Goal: Contribute content: Add original content to the website for others to see

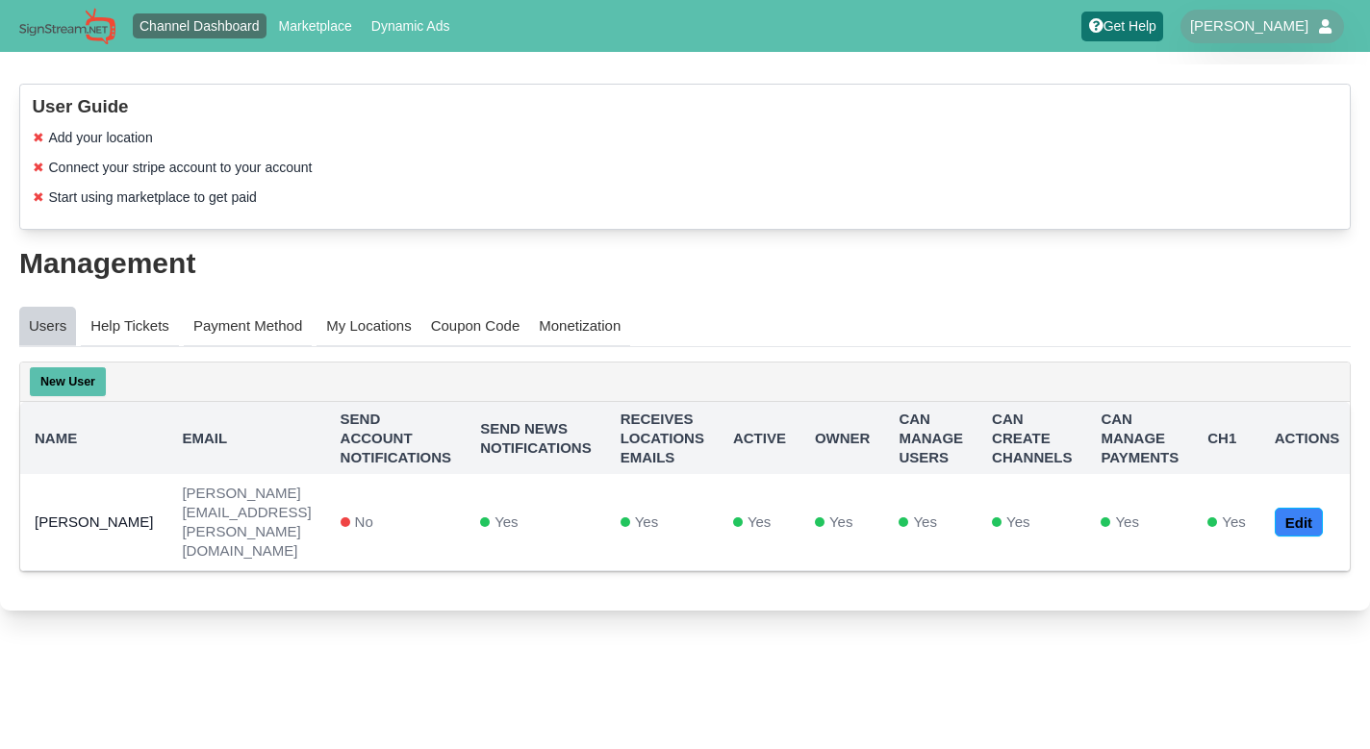
click at [195, 28] on link "Channel Dashboard" at bounding box center [200, 25] width 135 height 25
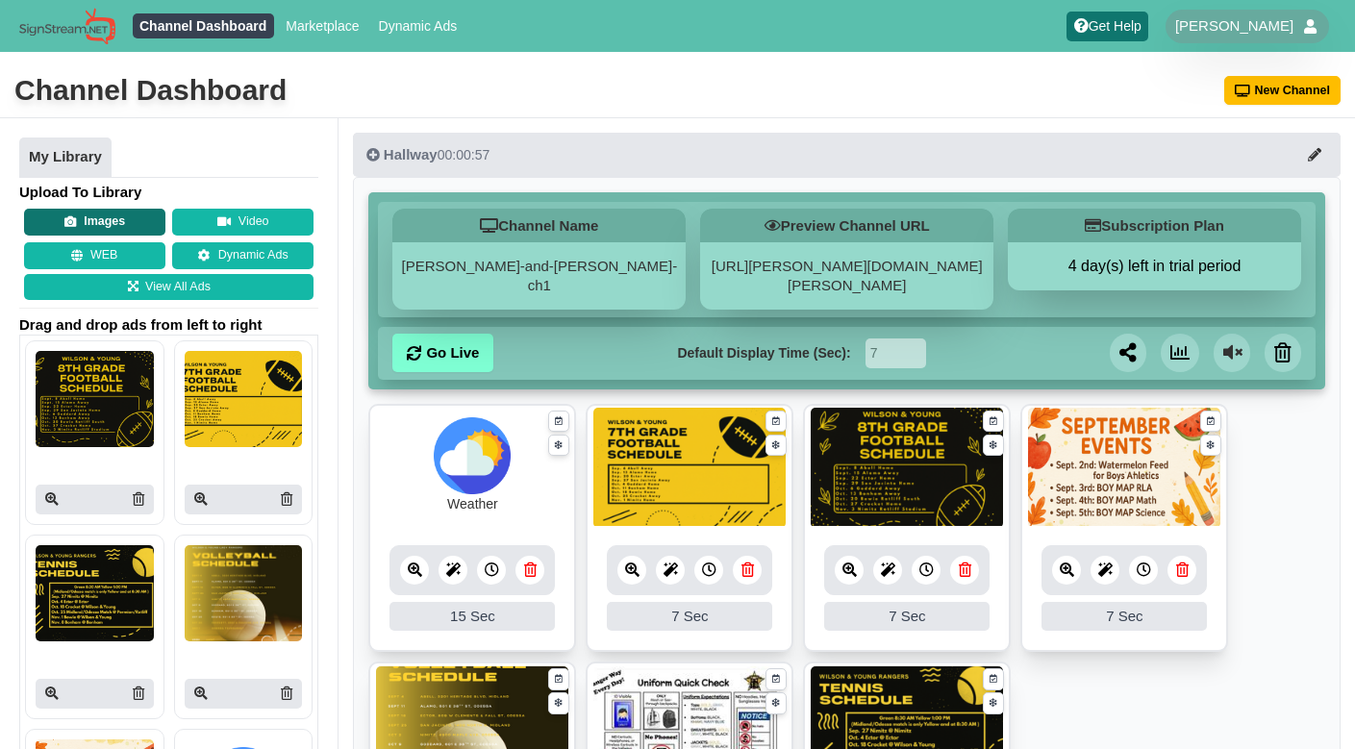
click at [117, 227] on button "Images" at bounding box center [94, 222] width 141 height 27
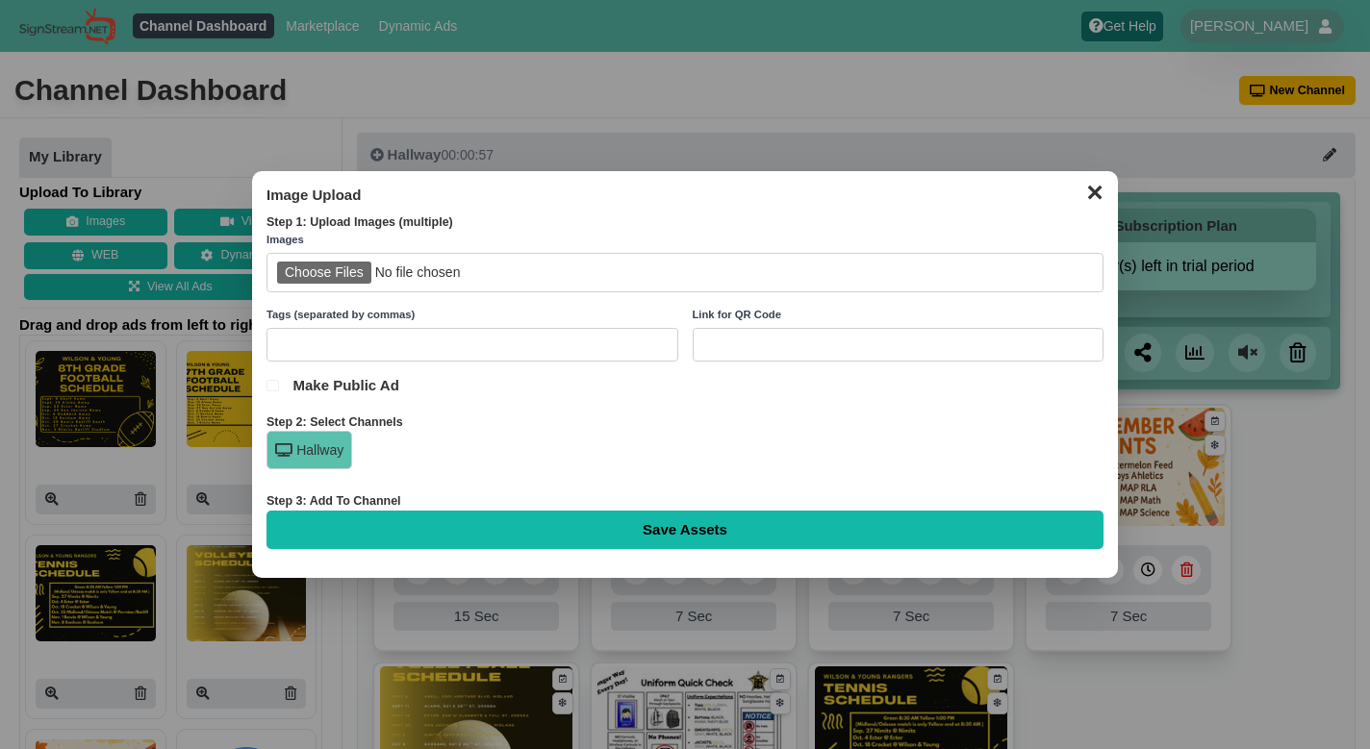
click at [309, 273] on input "file" at bounding box center [684, 272] width 837 height 39
click at [393, 343] on input "text" at bounding box center [472, 345] width 412 height 34
click at [340, 274] on input "file" at bounding box center [684, 272] width 837 height 39
click at [1085, 192] on button "✕" at bounding box center [1094, 190] width 38 height 29
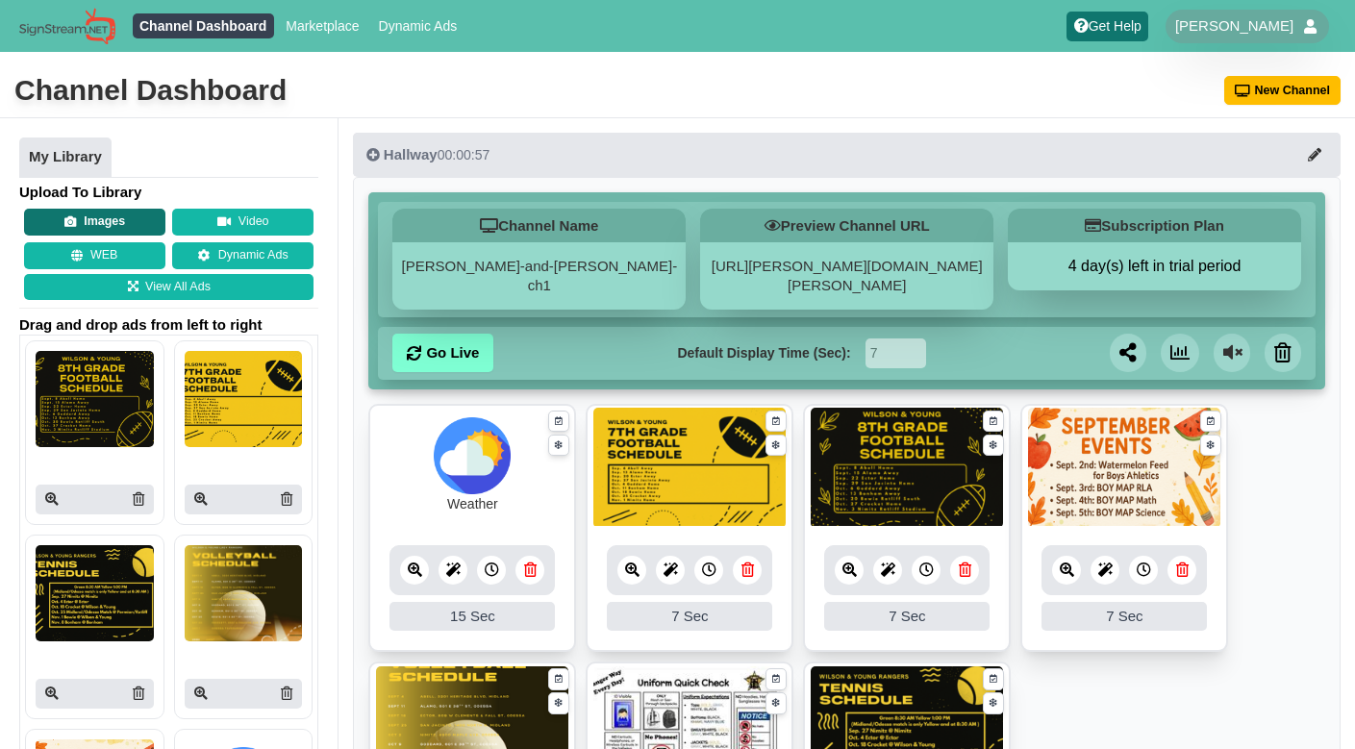
click at [64, 231] on button "Images" at bounding box center [94, 222] width 141 height 27
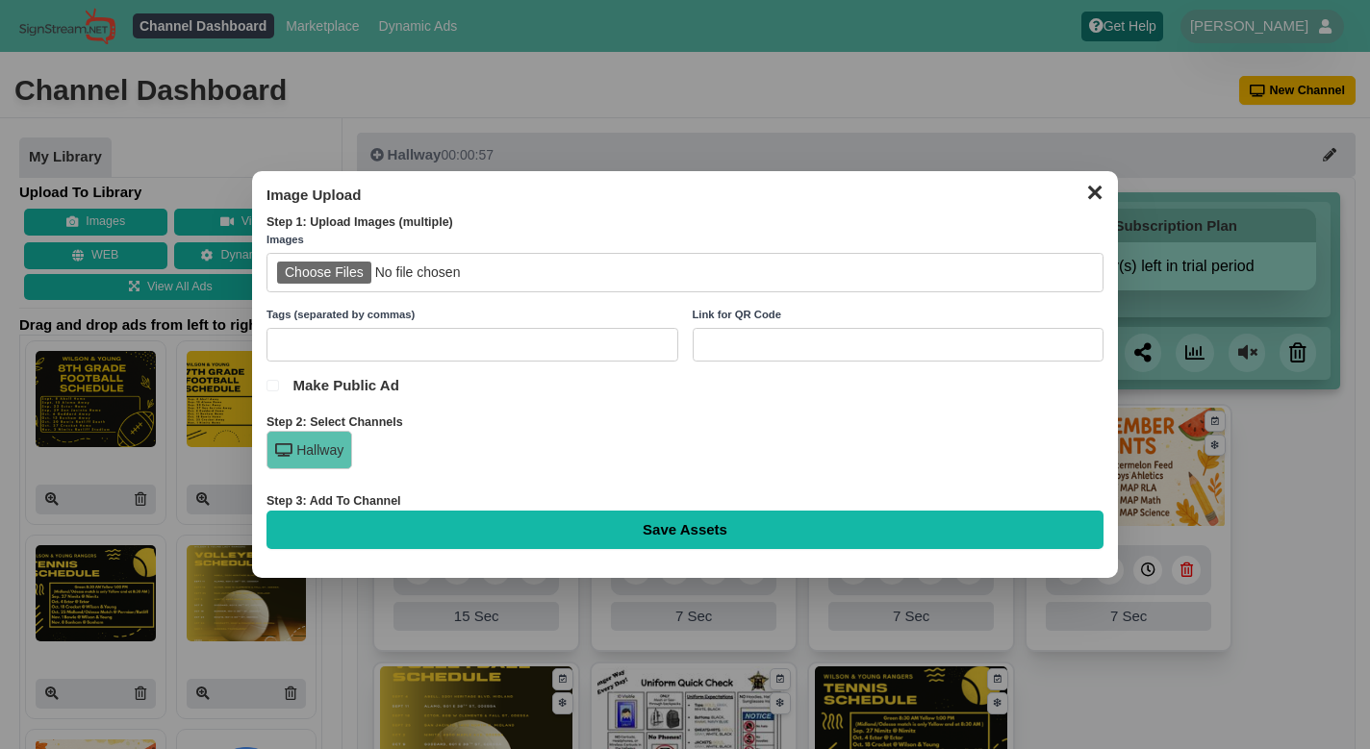
click at [353, 265] on input "file" at bounding box center [684, 272] width 837 height 39
click at [455, 273] on input "file" at bounding box center [684, 272] width 837 height 39
type input "C:\fakepath\Wilson and Young First Priority.png"
click at [414, 341] on input "text" at bounding box center [472, 345] width 412 height 34
type input "Annoucements"
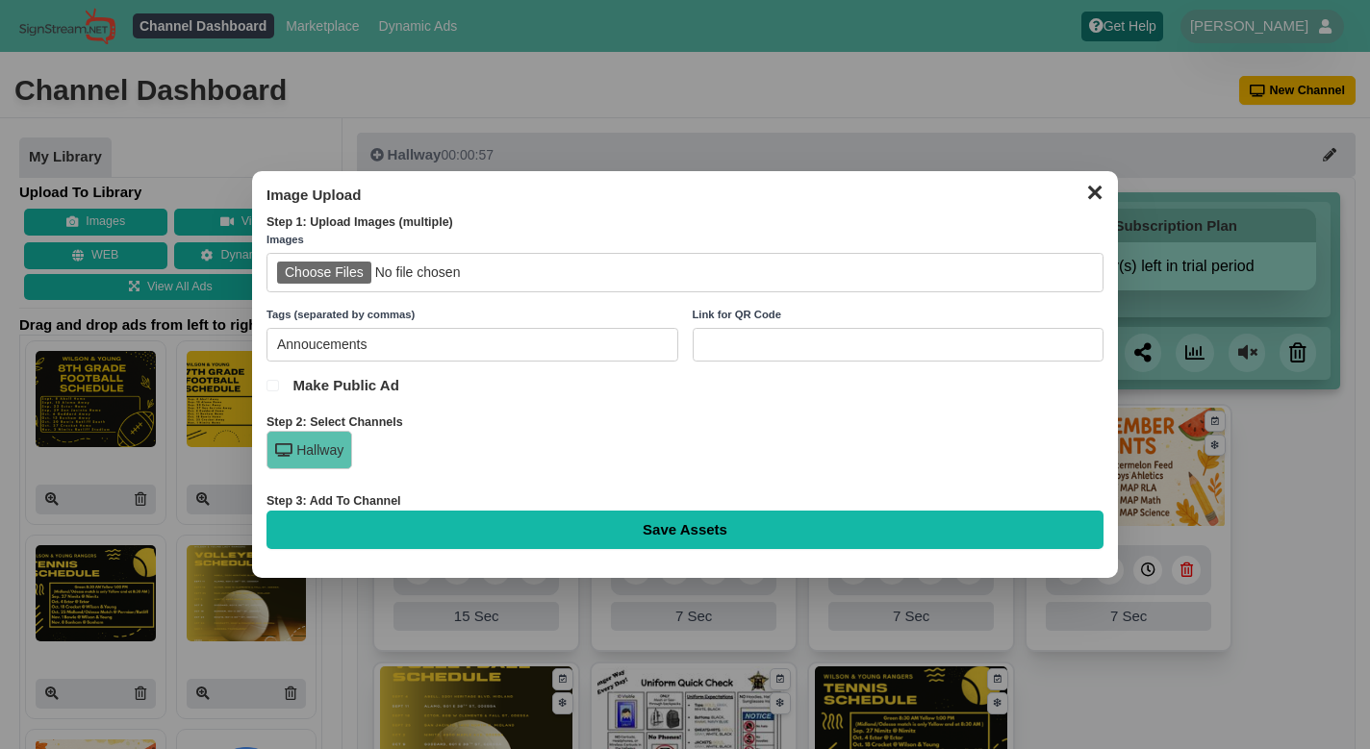
click at [589, 534] on input "Save Assets" at bounding box center [684, 530] width 837 height 38
type input "Saving..."
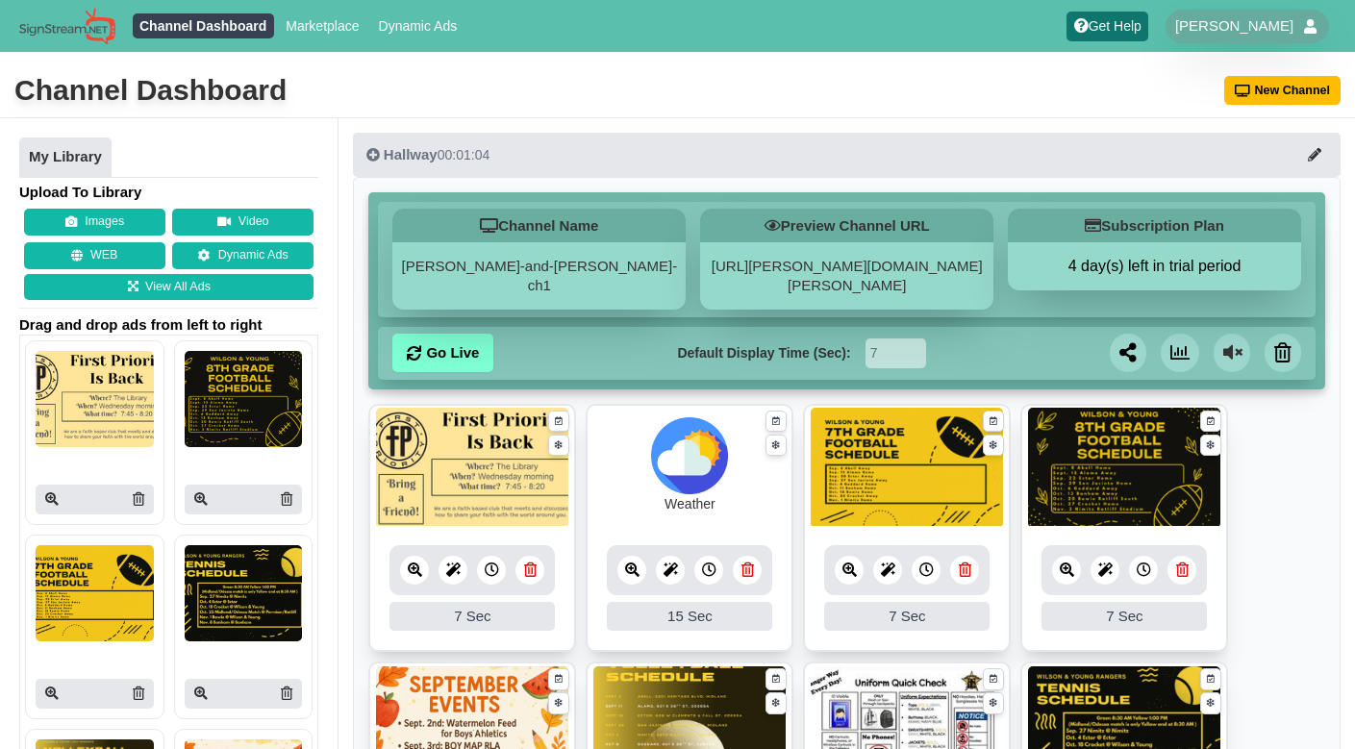
scroll to position [174, 0]
click at [155, 292] on link "View All Ads" at bounding box center [169, 287] width 290 height 27
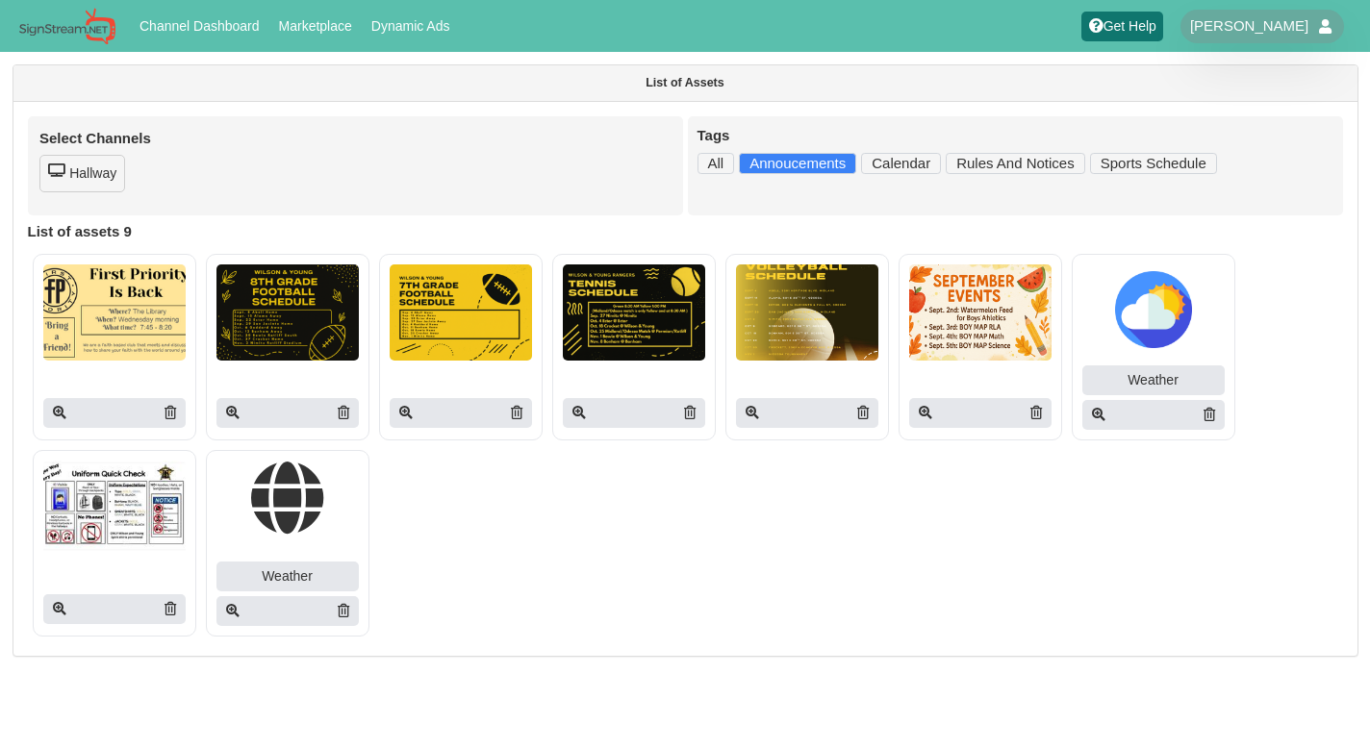
click at [789, 170] on link "Annoucements" at bounding box center [797, 163] width 117 height 21
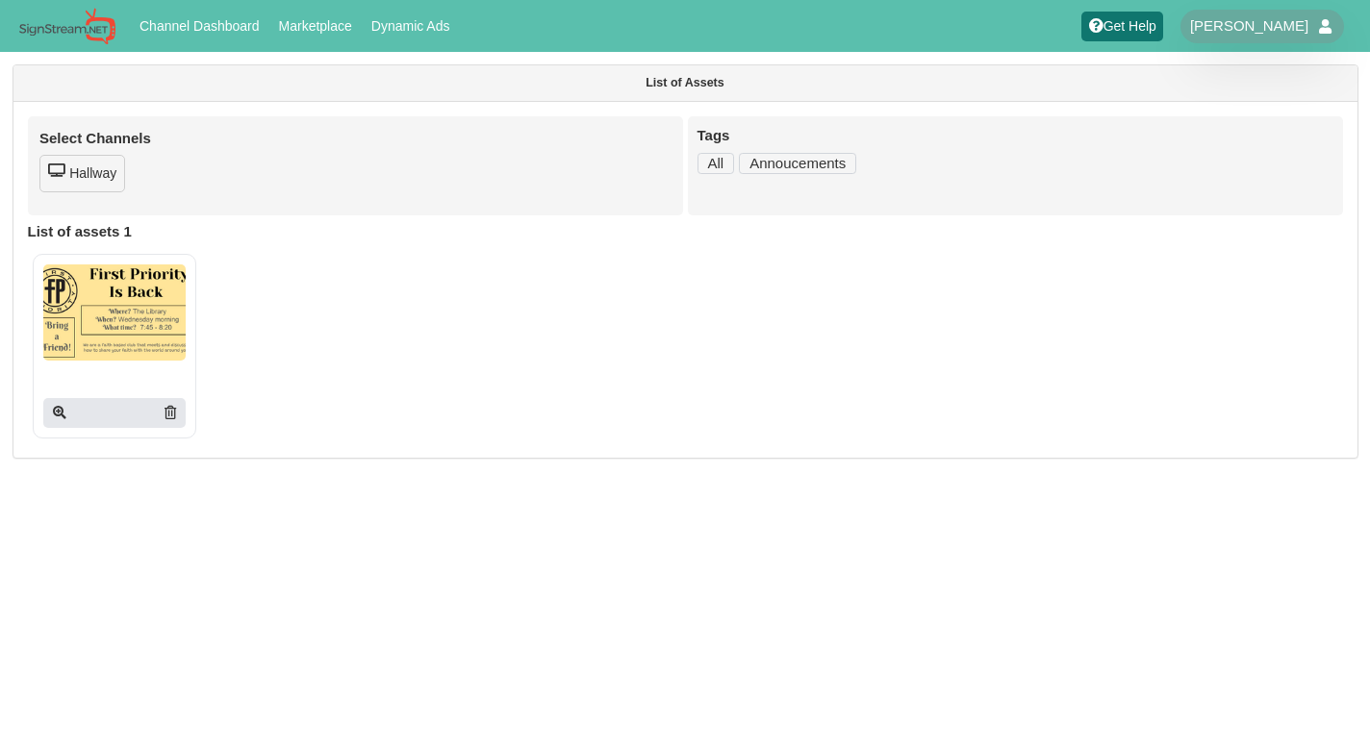
click at [123, 335] on img at bounding box center [114, 313] width 142 height 96
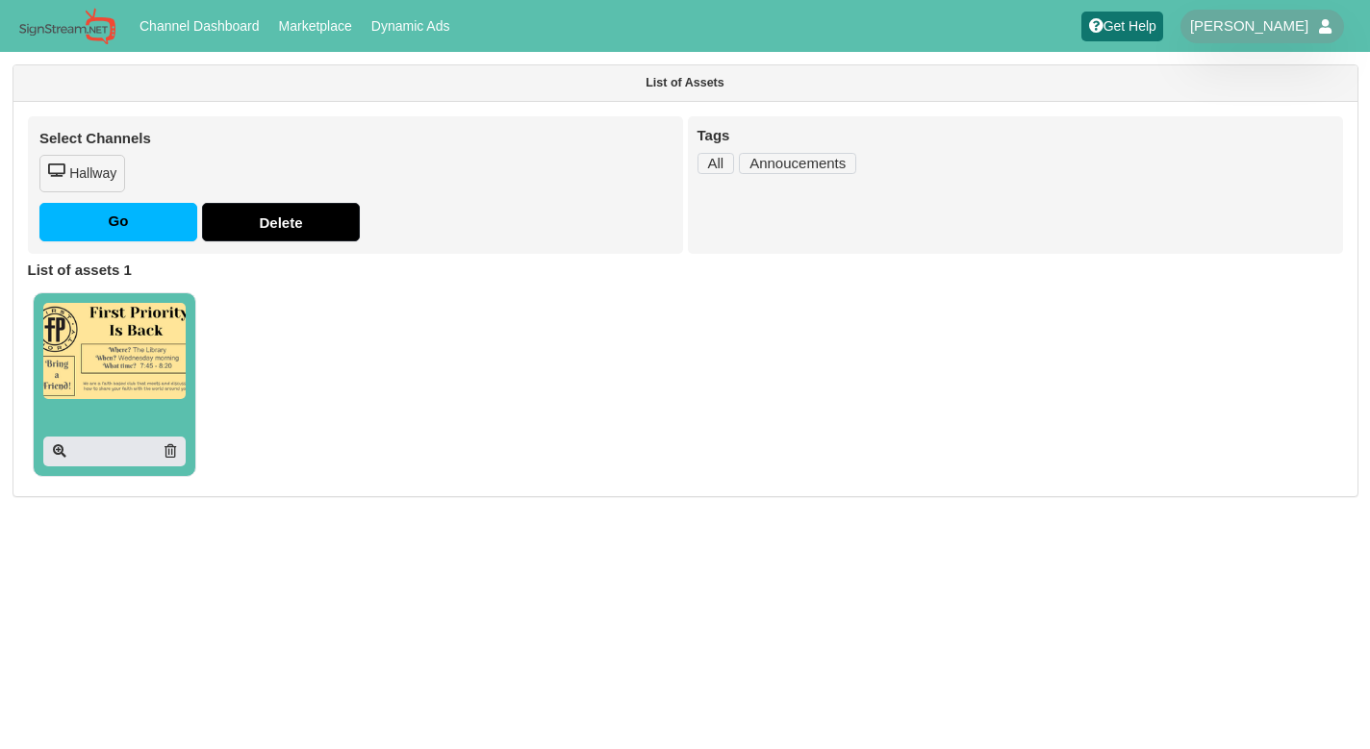
click at [138, 376] on img at bounding box center [114, 351] width 142 height 96
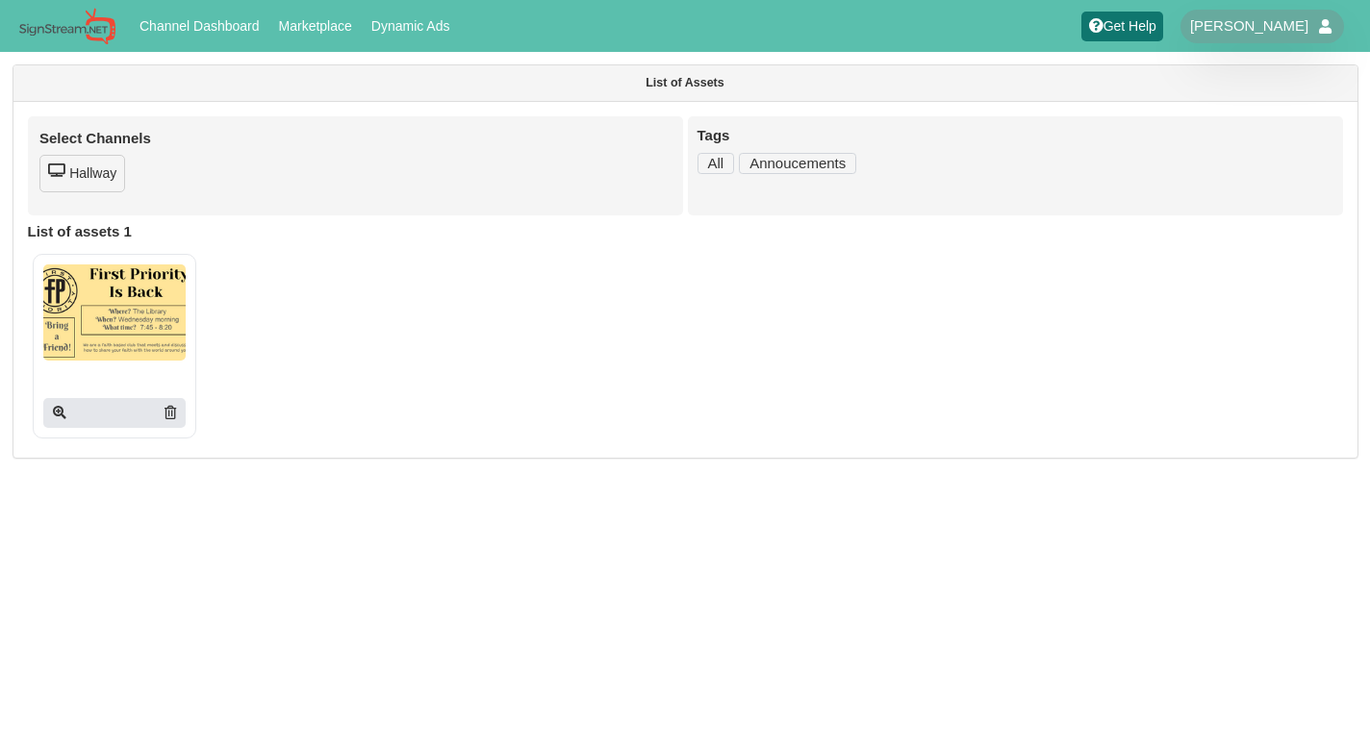
click at [138, 376] on div at bounding box center [114, 347] width 142 height 164
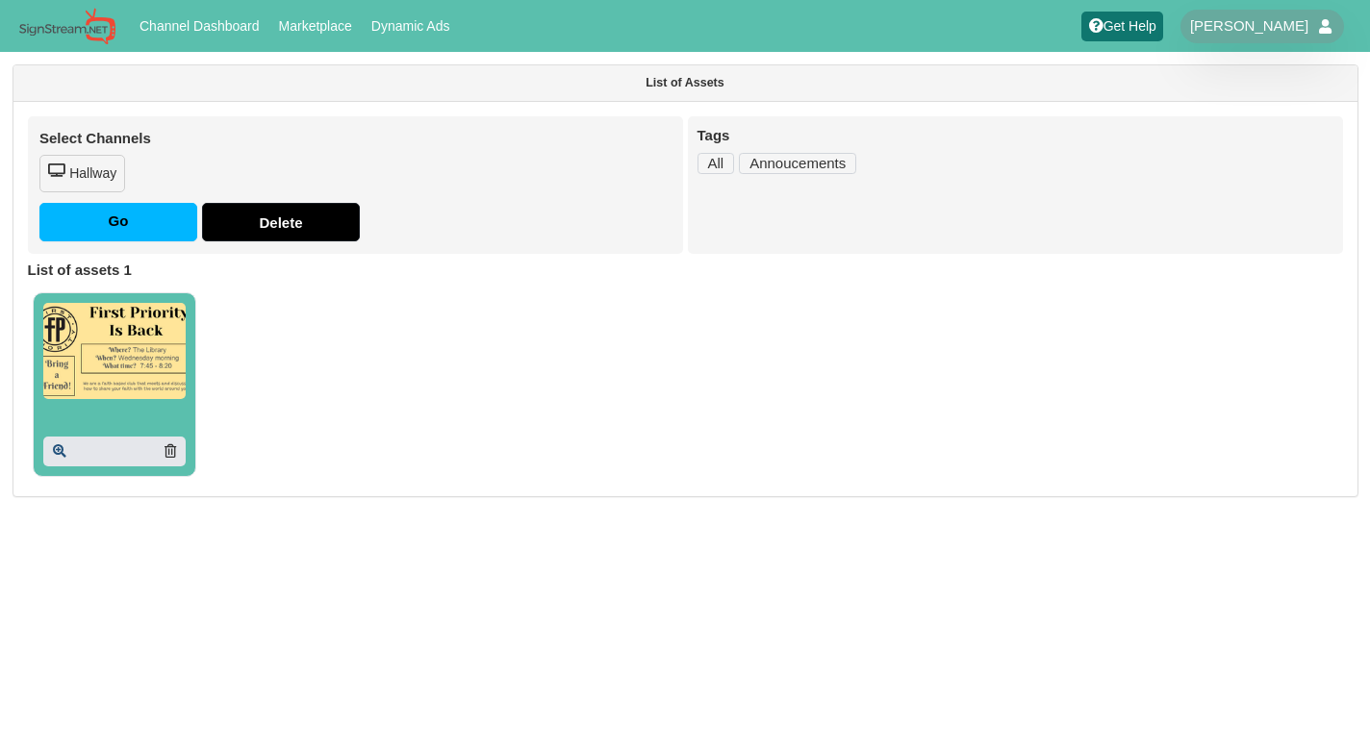
click at [62, 456] on icon at bounding box center [59, 450] width 13 height 13
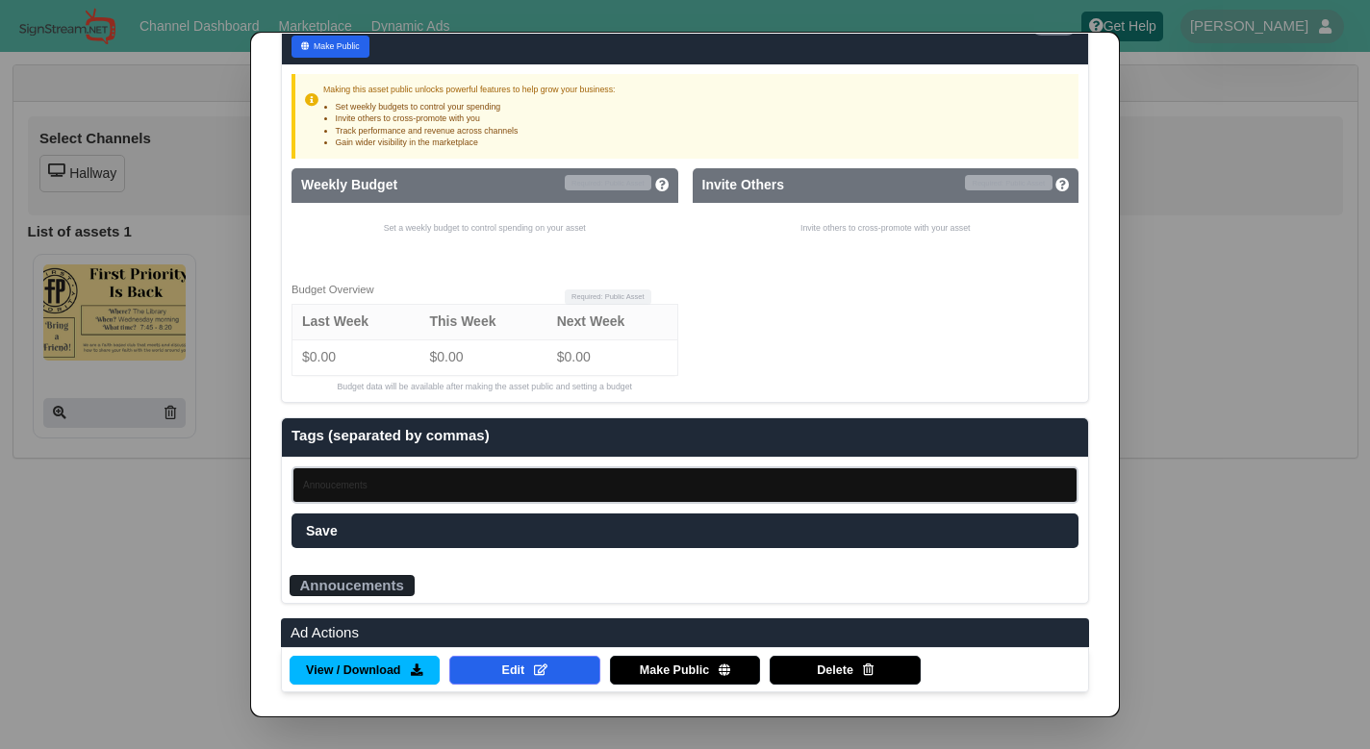
scroll to position [1219, 0]
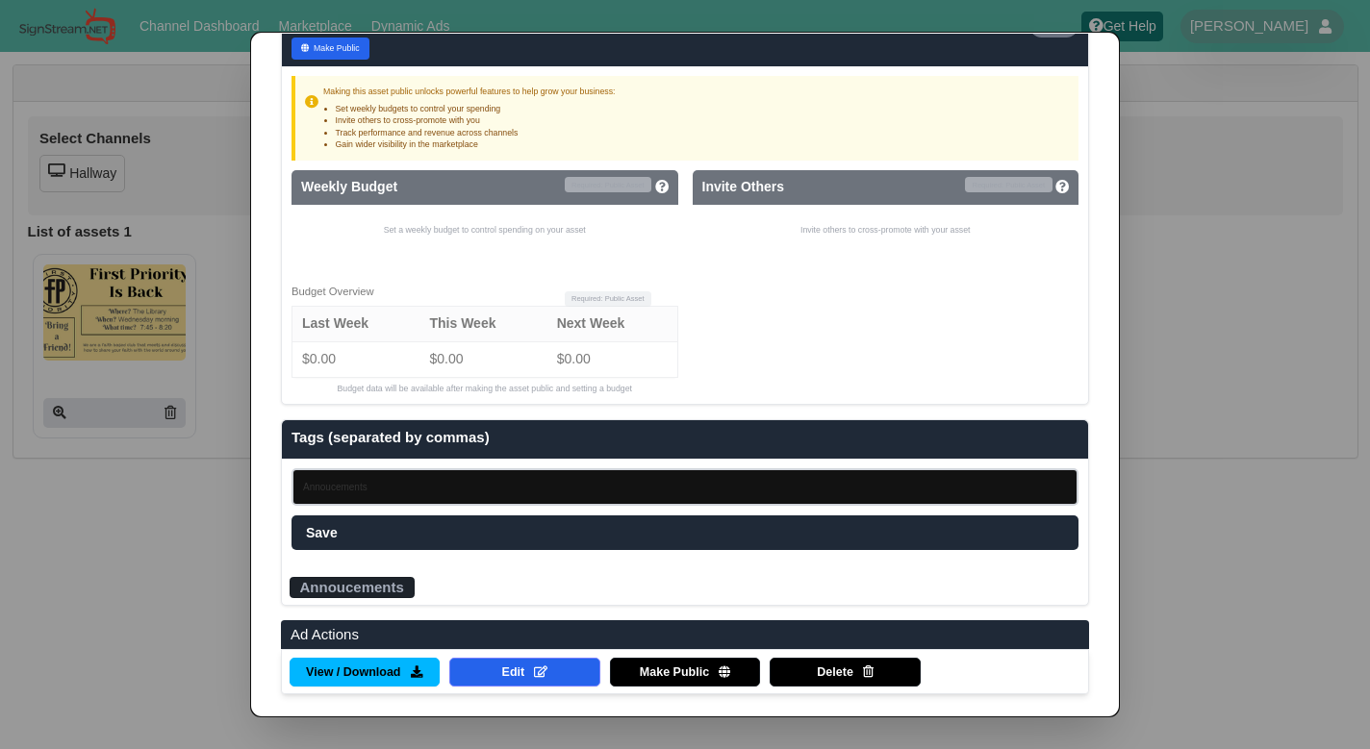
click at [365, 577] on div "Annoucements" at bounding box center [352, 587] width 125 height 21
click at [436, 578] on div "Annoucements" at bounding box center [685, 582] width 806 height 45
drag, startPoint x: 436, startPoint y: 578, endPoint x: 313, endPoint y: 556, distance: 125.1
click at [313, 560] on div "Annoucements" at bounding box center [685, 582] width 806 height 45
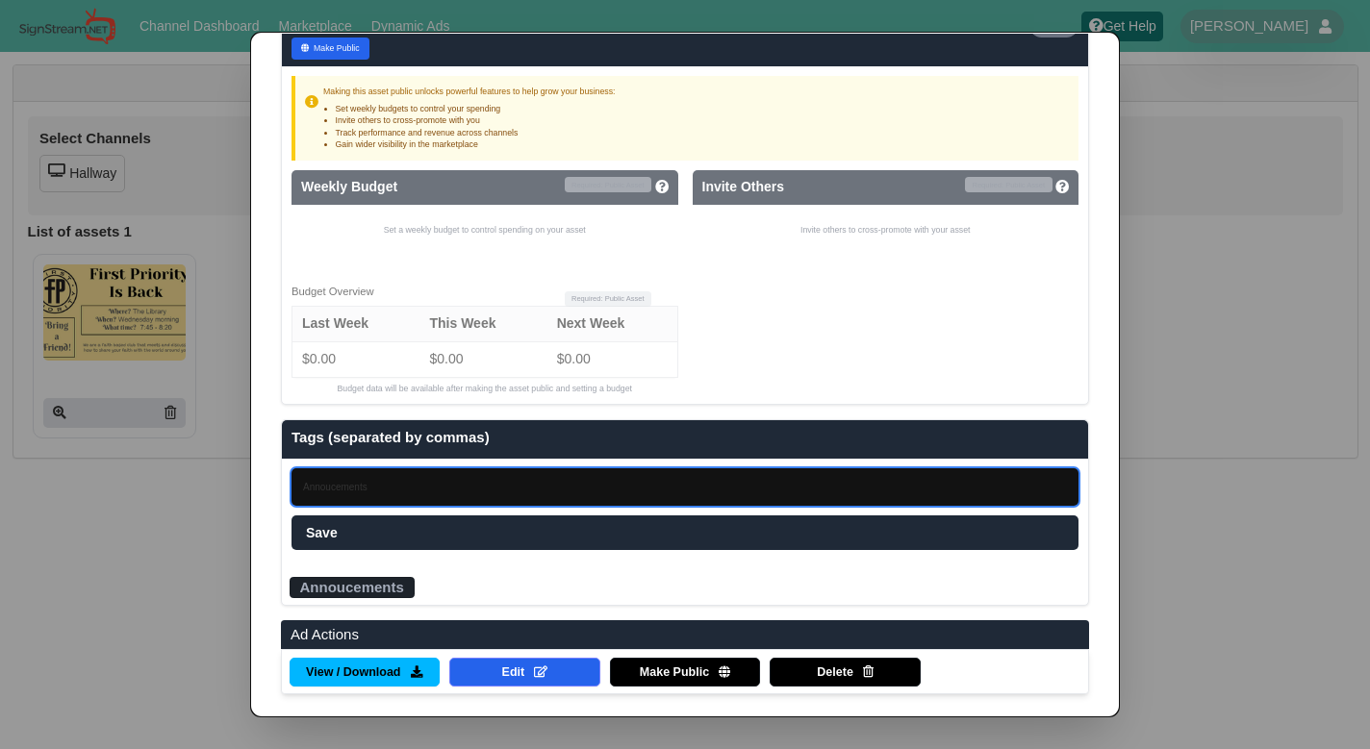
click at [368, 468] on input "Annoucements" at bounding box center [684, 487] width 787 height 38
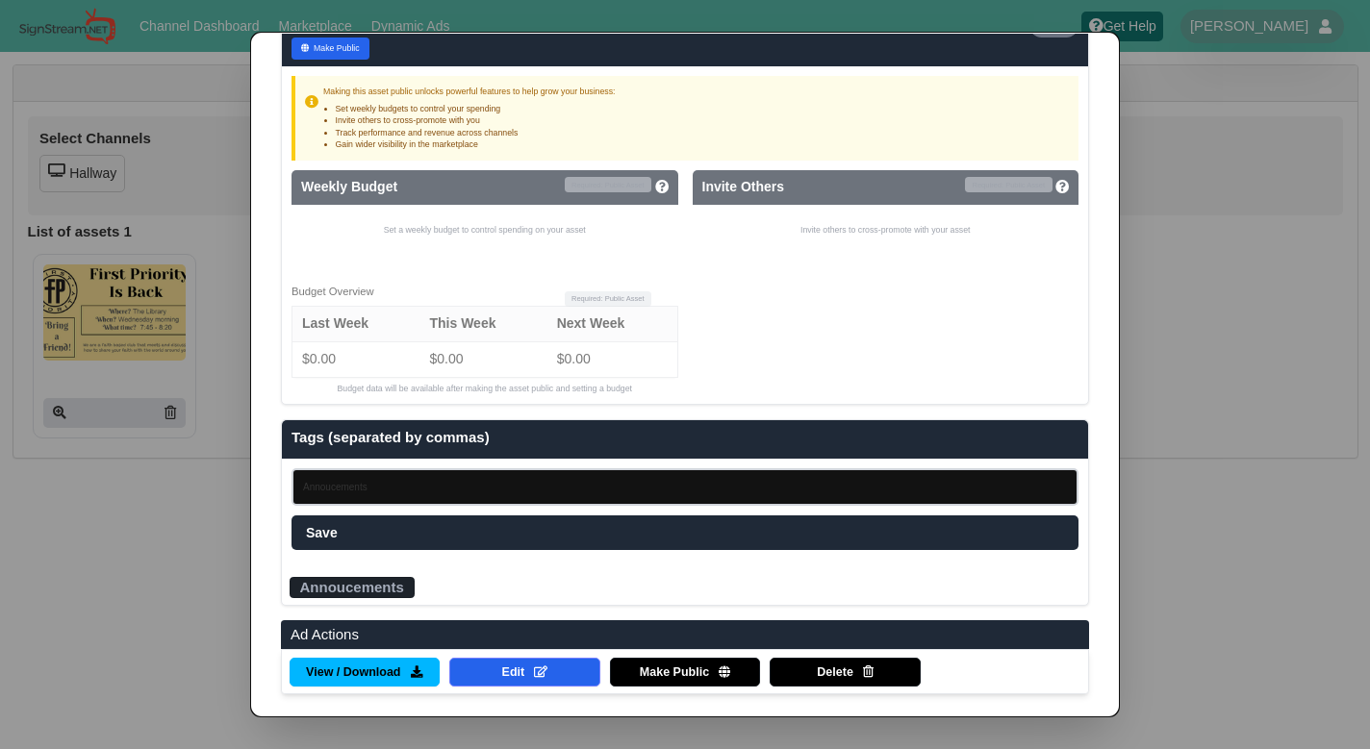
click at [501, 679] on ol "View / Download Edit Make Public Delete" at bounding box center [685, 671] width 808 height 45
click at [502, 665] on span "Edit" at bounding box center [513, 673] width 23 height 17
click at [371, 580] on div "Annoucements" at bounding box center [352, 587] width 125 height 21
click at [475, 580] on div "Annoucements" at bounding box center [685, 582] width 806 height 45
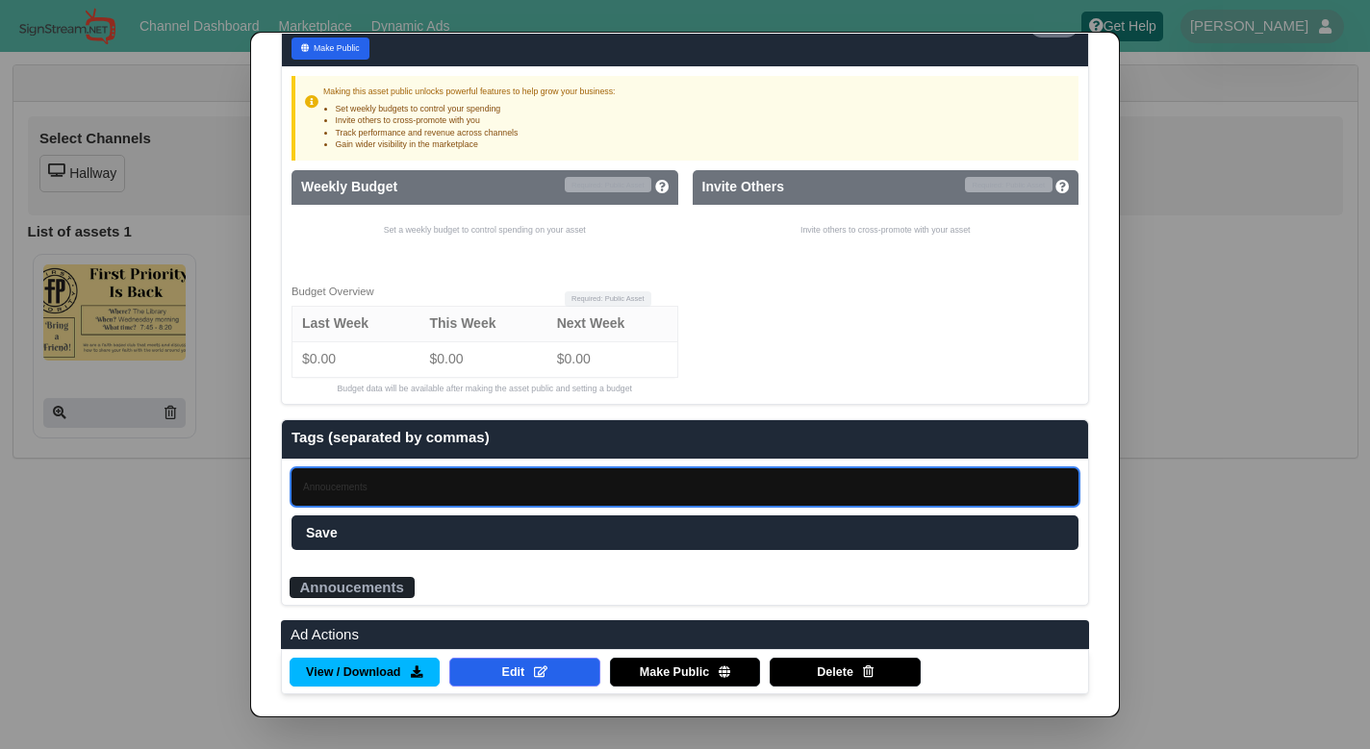
click at [337, 481] on input "Annoucements" at bounding box center [684, 487] width 787 height 38
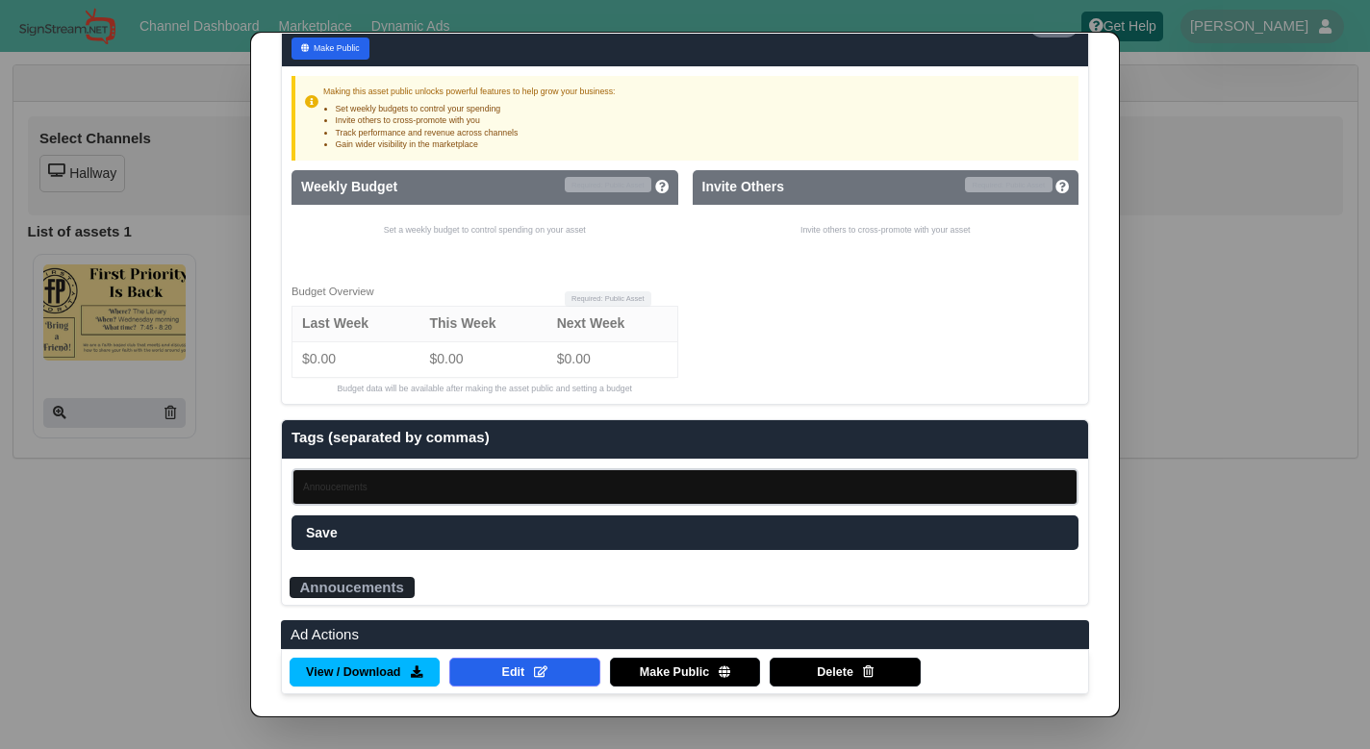
click at [170, 494] on dialog "✕ Ad Management AD Owner Created Updated Wilson and Young 09/07/25 09/07/25 Ass…" at bounding box center [685, 374] width 1370 height 749
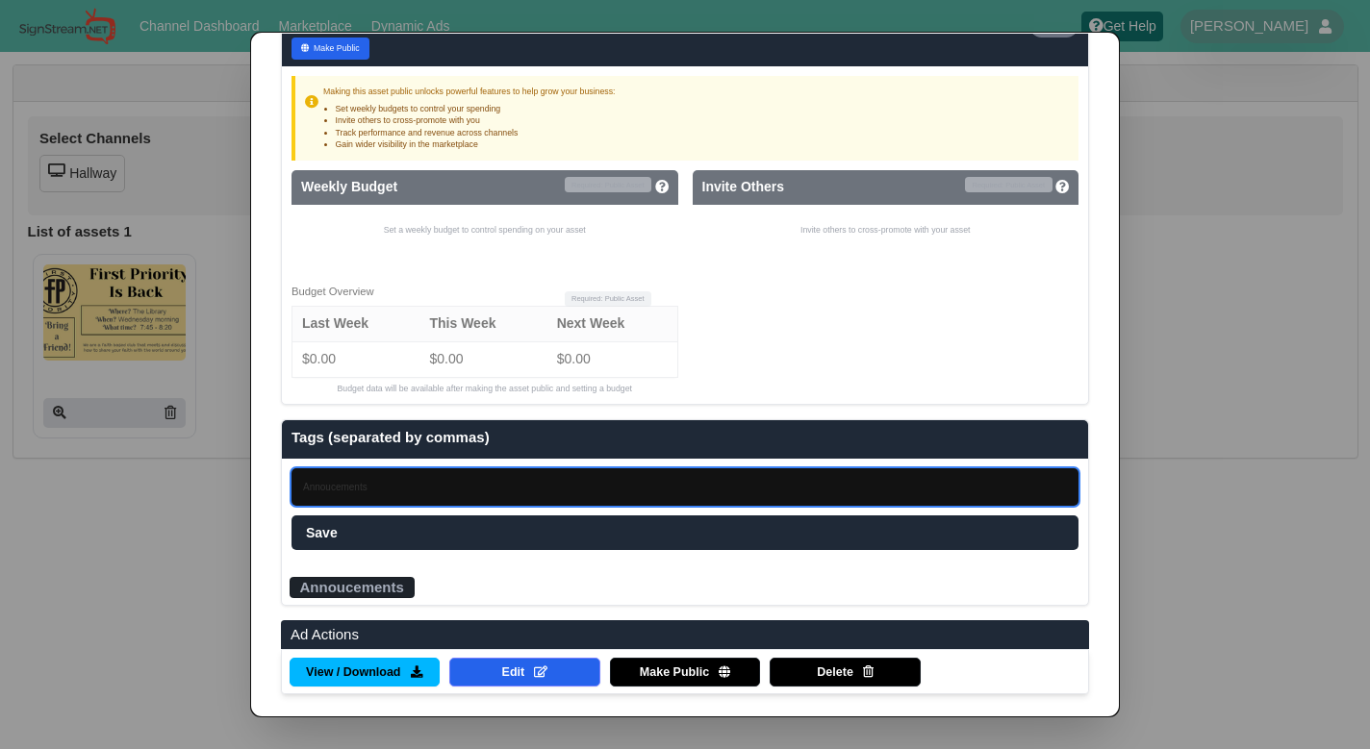
click at [443, 490] on input "Annoucements" at bounding box center [684, 487] width 787 height 38
type input "Announcements"
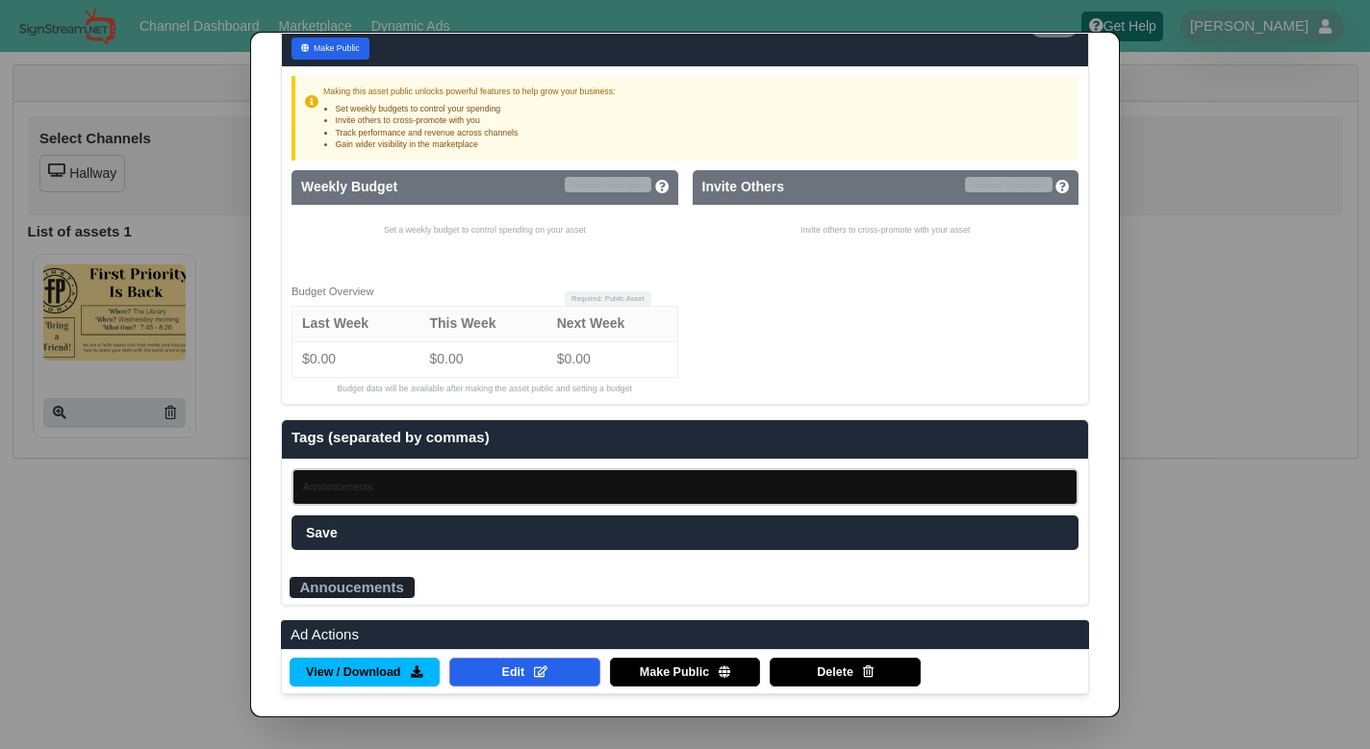
click at [423, 578] on div "Annoucements" at bounding box center [685, 582] width 806 height 45
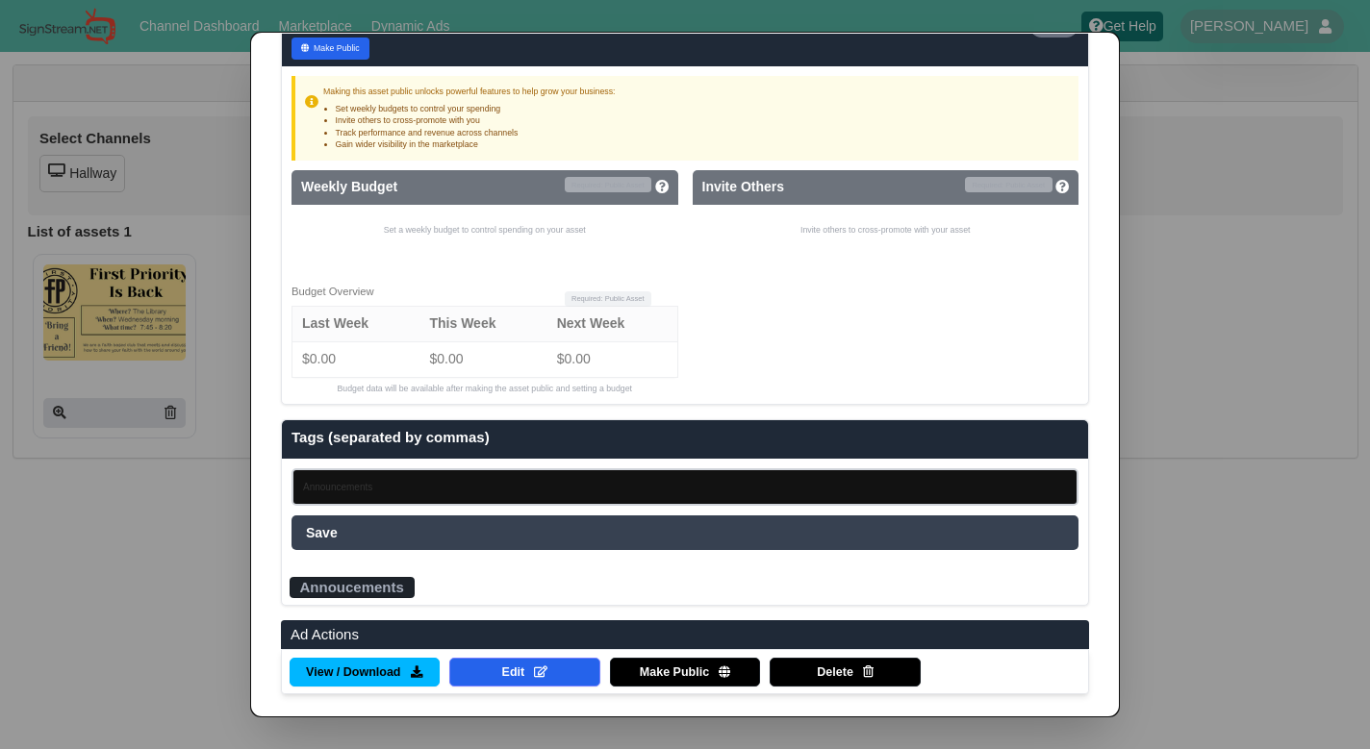
click at [342, 536] on div "Save" at bounding box center [684, 533] width 787 height 35
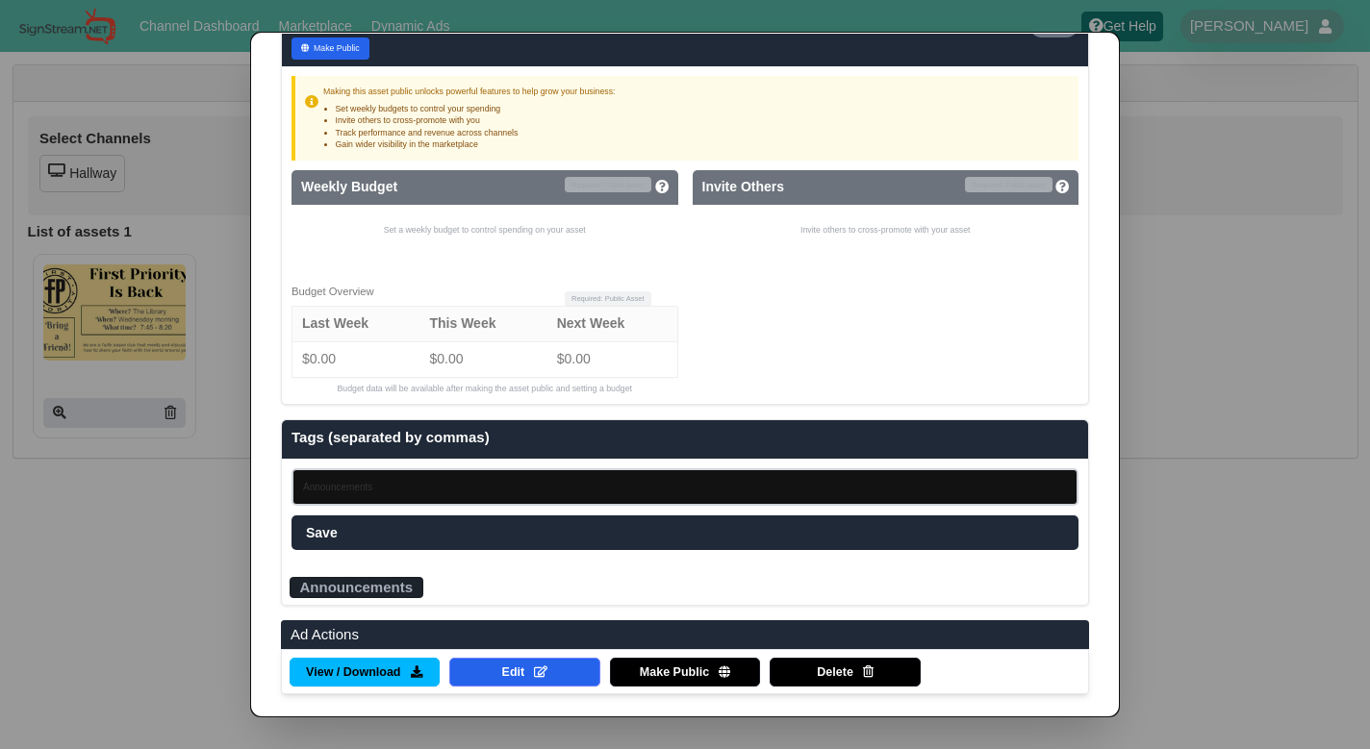
click at [145, 582] on dialog "✕ Ad Management AD Owner Created Updated Wilson and Young 09/07/25 09/07/25 Ass…" at bounding box center [685, 374] width 1370 height 749
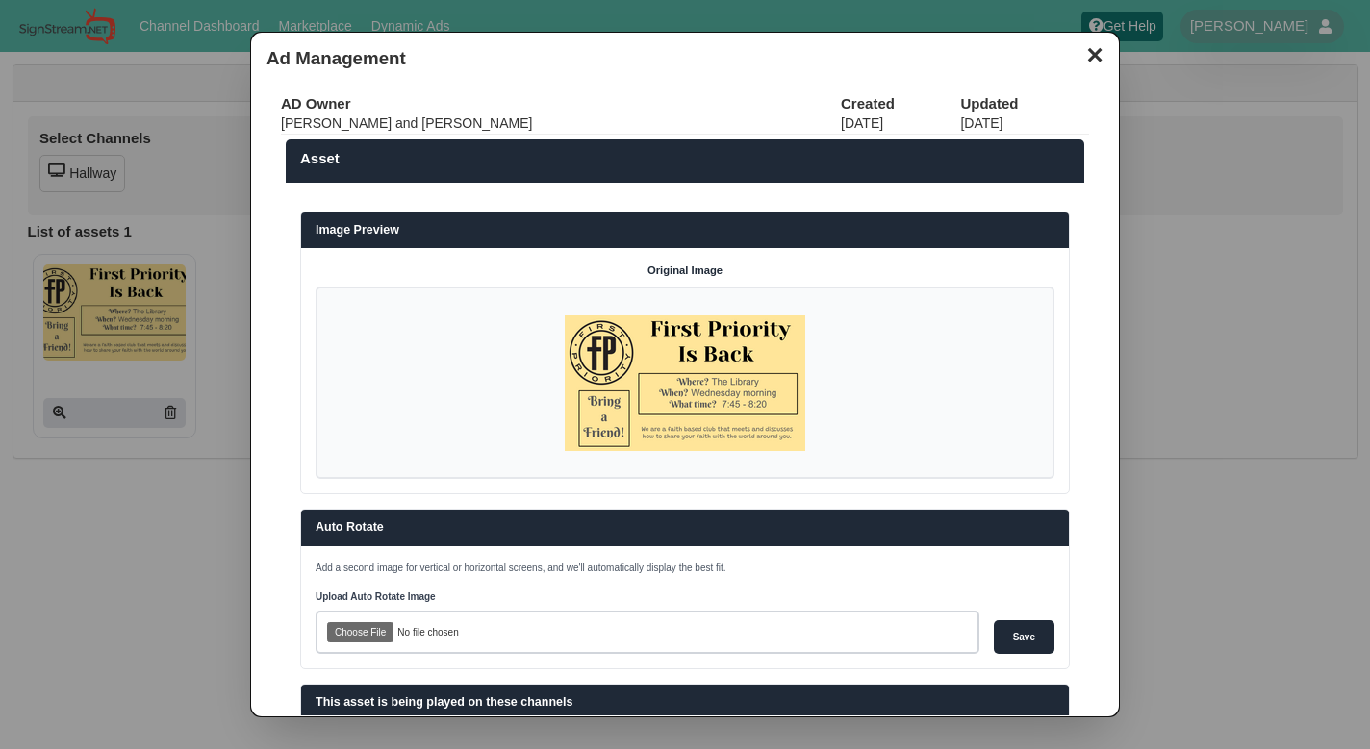
scroll to position [0, 0]
click at [1080, 57] on button "✕" at bounding box center [1094, 52] width 38 height 29
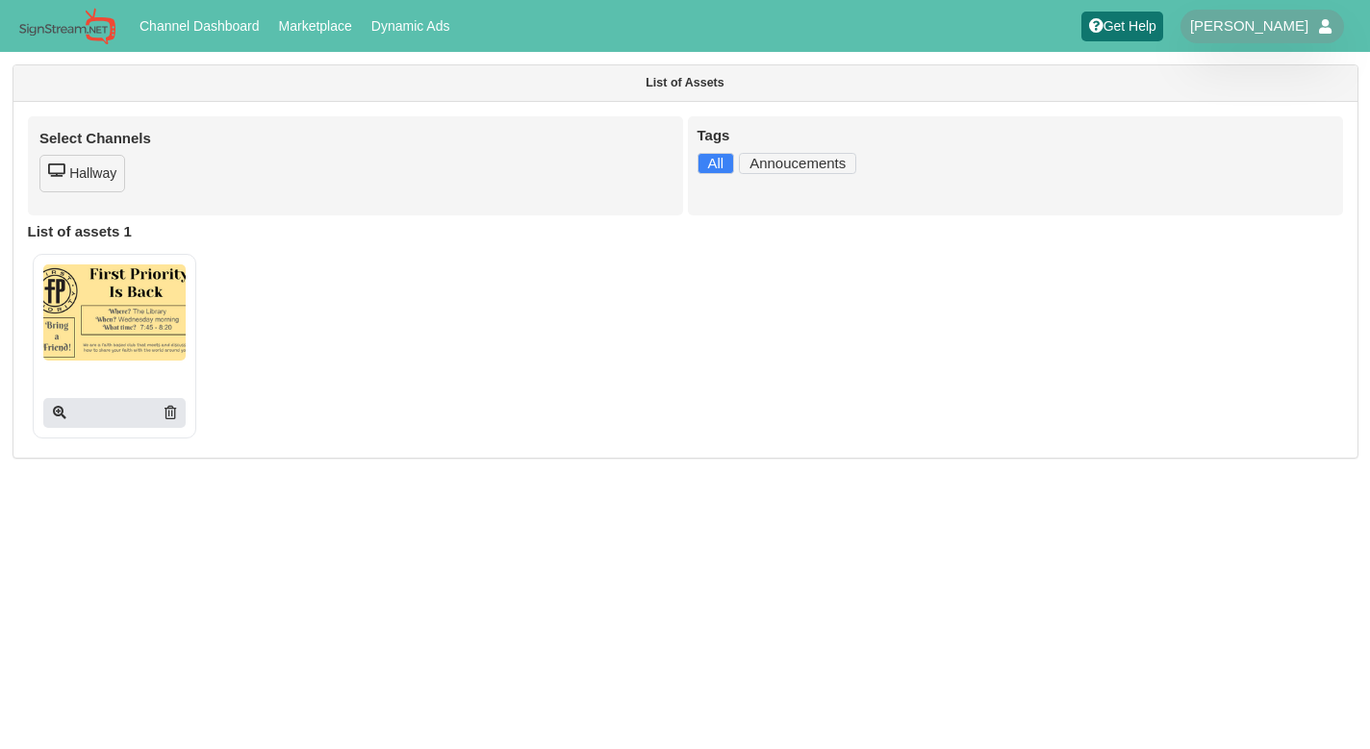
click at [719, 156] on link "All" at bounding box center [716, 163] width 38 height 21
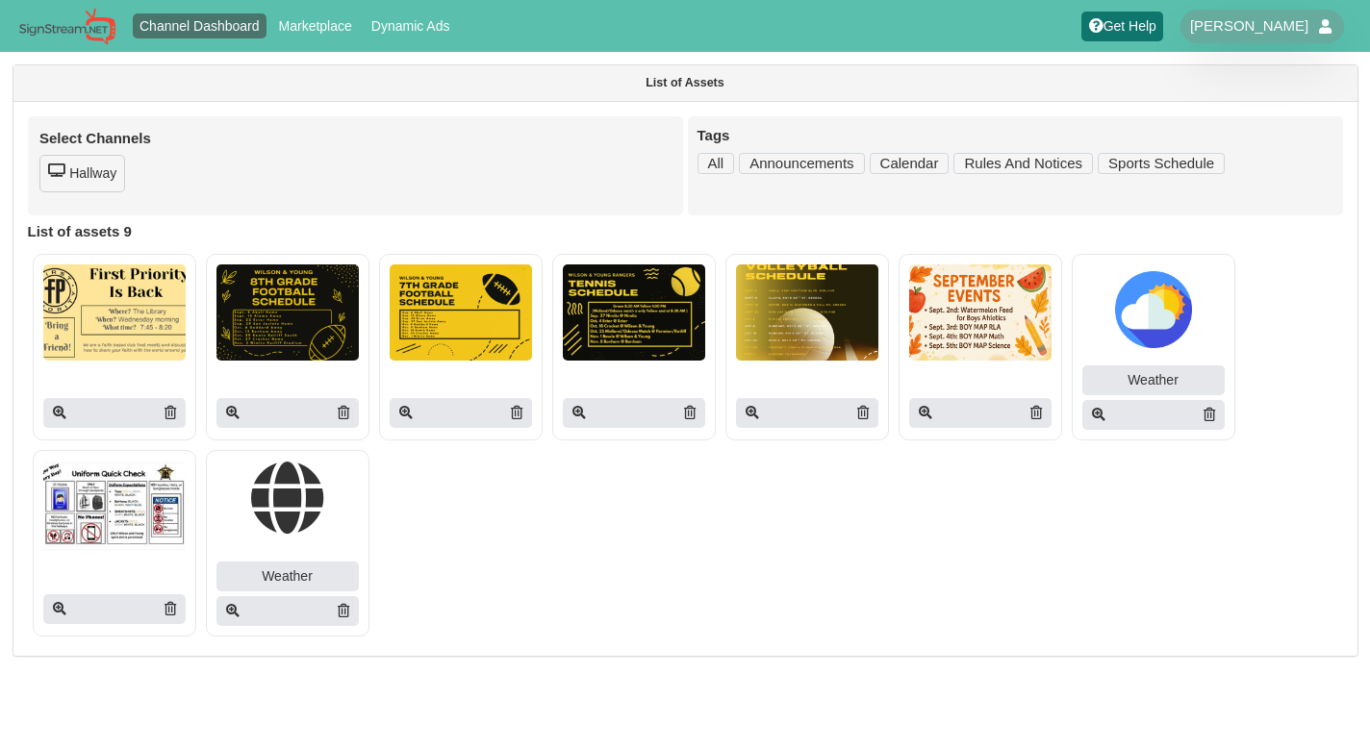
click at [165, 15] on link "Channel Dashboard" at bounding box center [200, 25] width 135 height 25
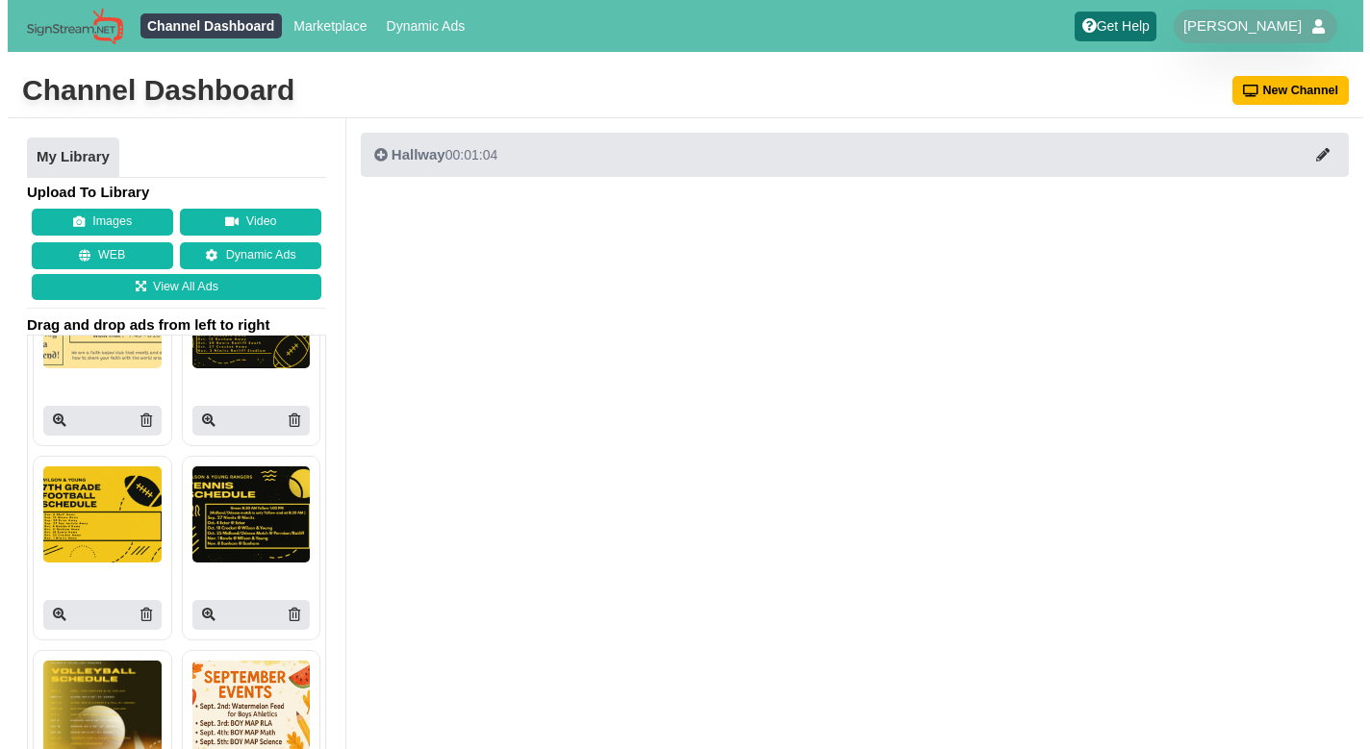
scroll to position [100, 0]
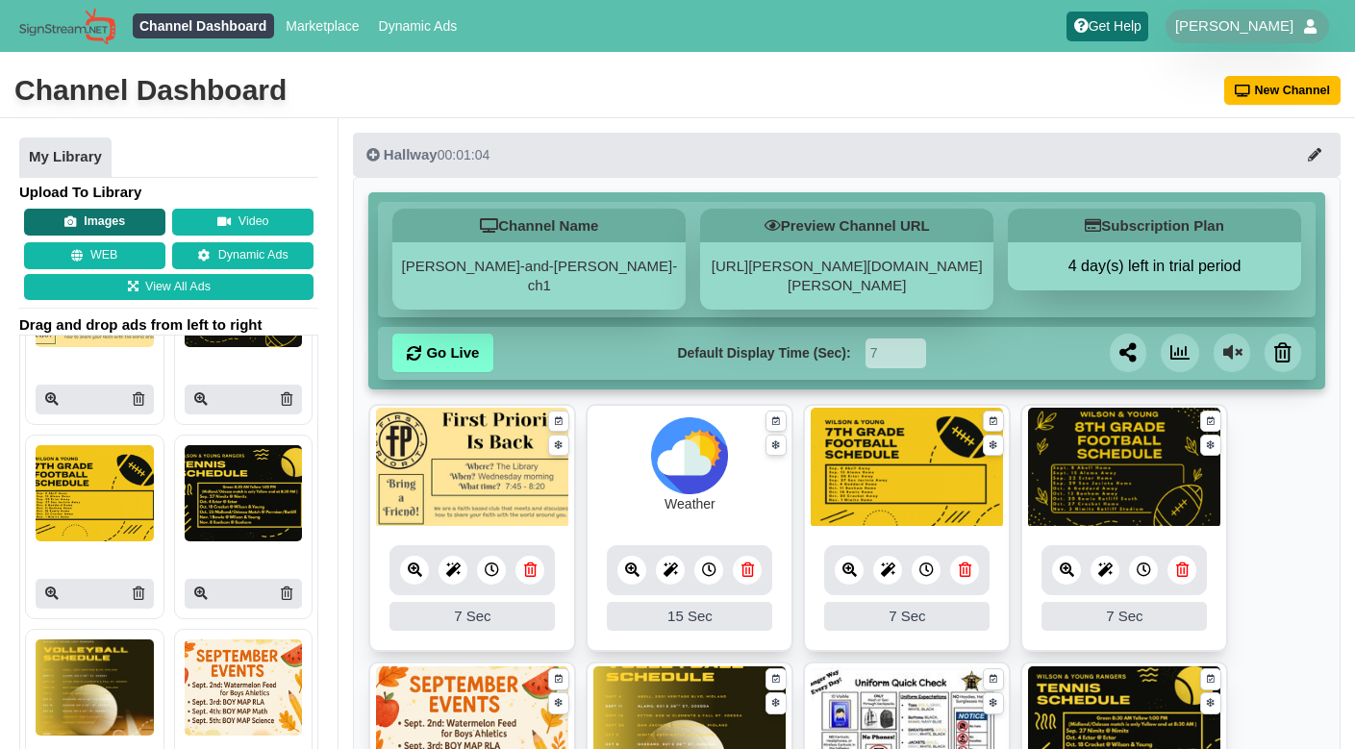
click at [98, 215] on button "Images" at bounding box center [94, 222] width 141 height 27
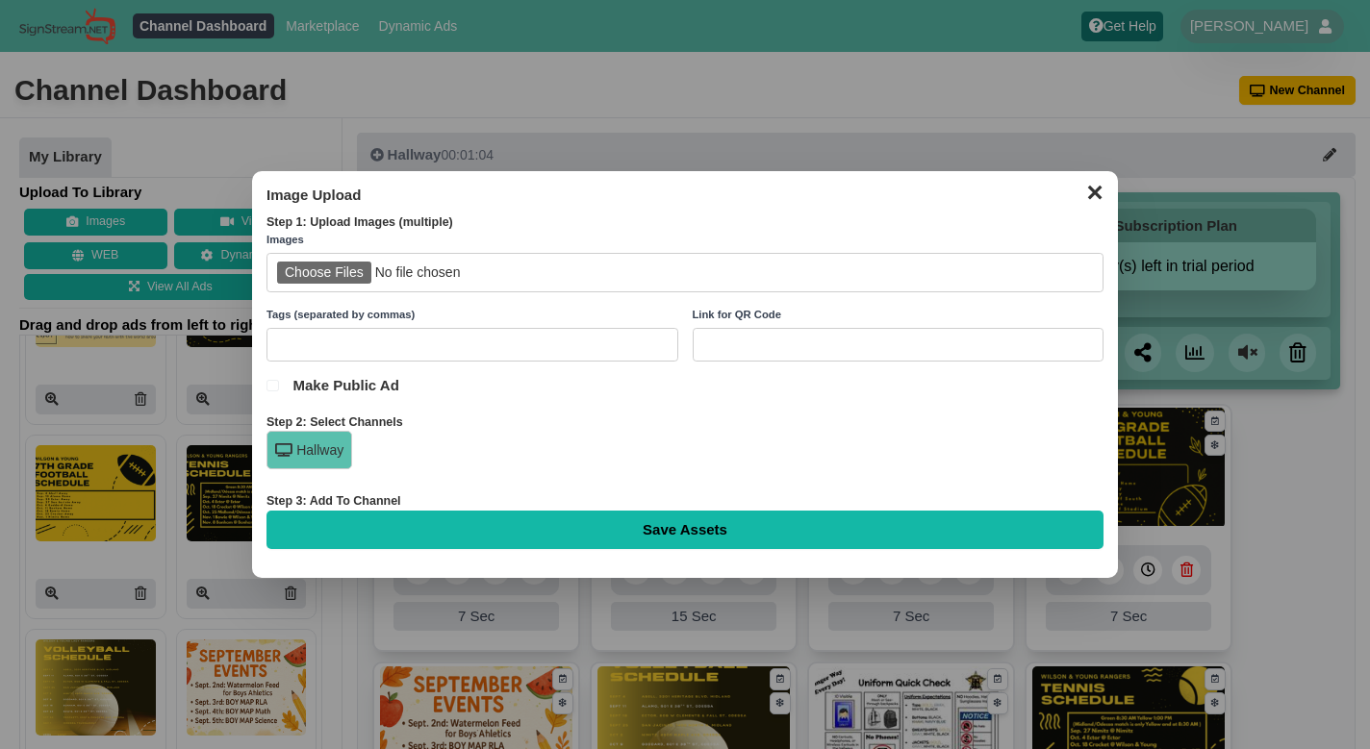
click at [353, 267] on input "file" at bounding box center [684, 272] width 837 height 39
type input "C:\fakepath\Vision_MissionStatement_ClassCorevalue.pptx.png"
click at [477, 333] on input "text" at bounding box center [472, 345] width 412 height 34
type input "Rules and Notices"
click at [715, 537] on input "Save Assets" at bounding box center [684, 530] width 837 height 38
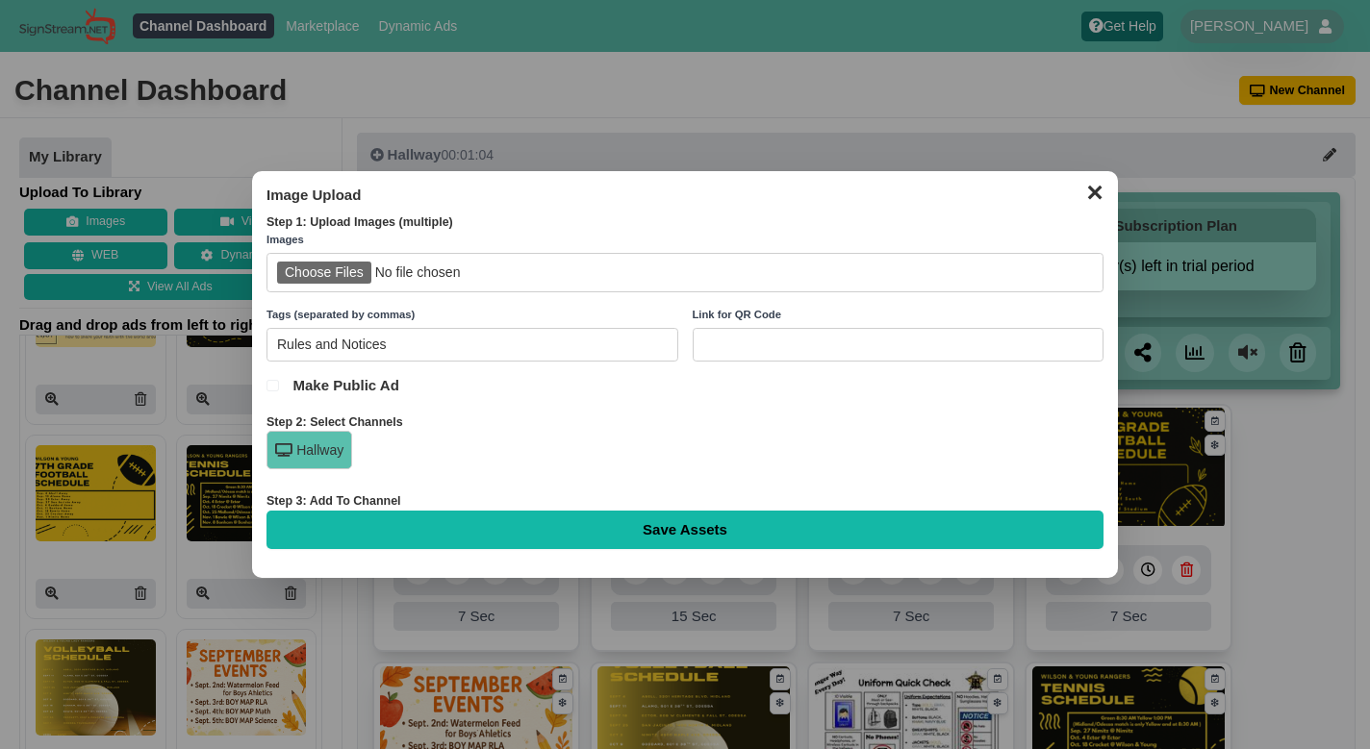
type input "Saving..."
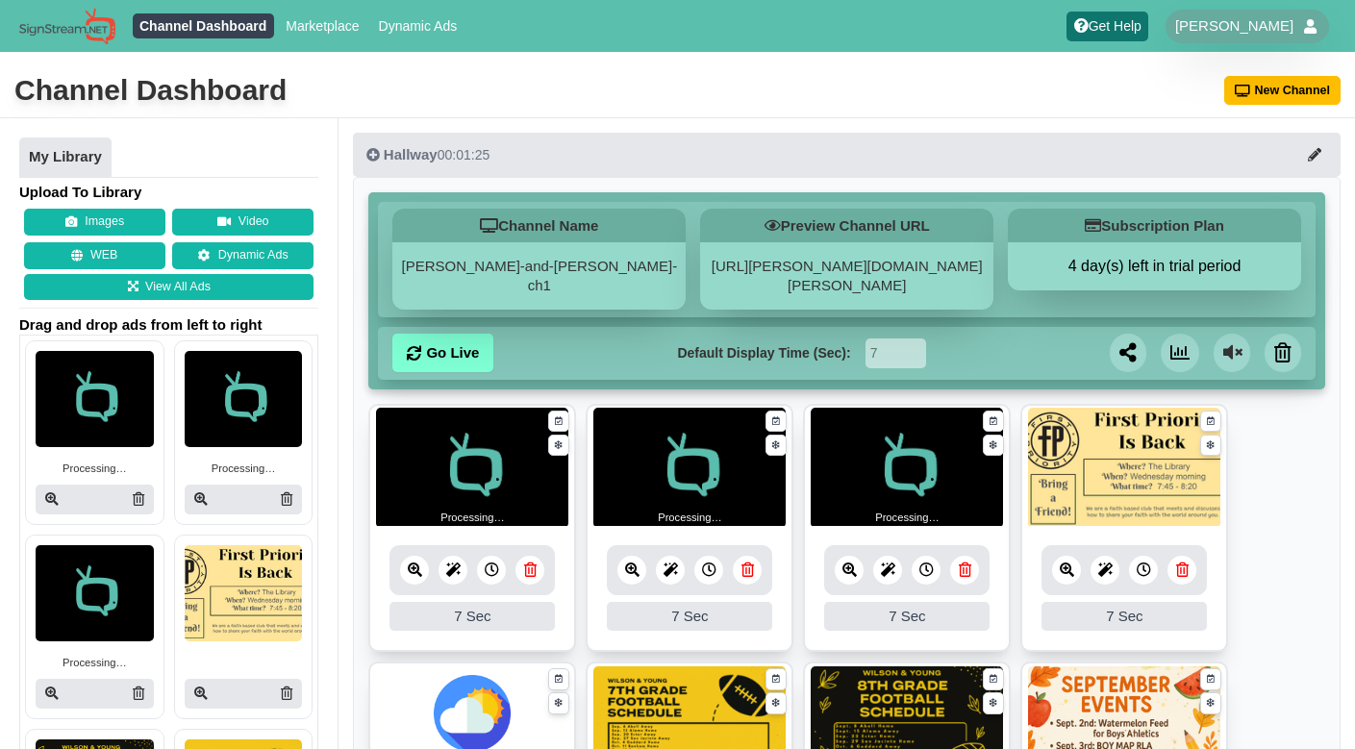
scroll to position [174, 0]
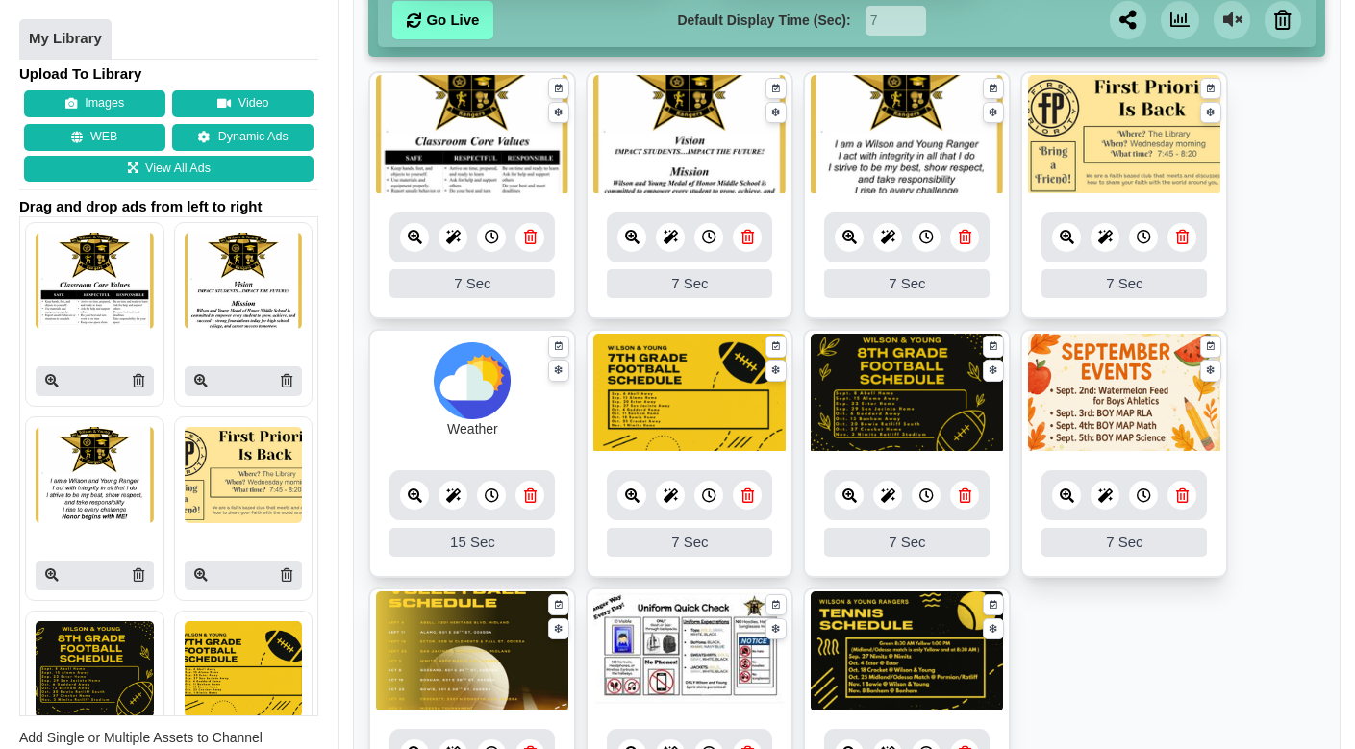
scroll to position [333, 0]
click at [480, 269] on div "7 Sec" at bounding box center [472, 283] width 165 height 29
click at [494, 230] on icon at bounding box center [492, 237] width 14 height 14
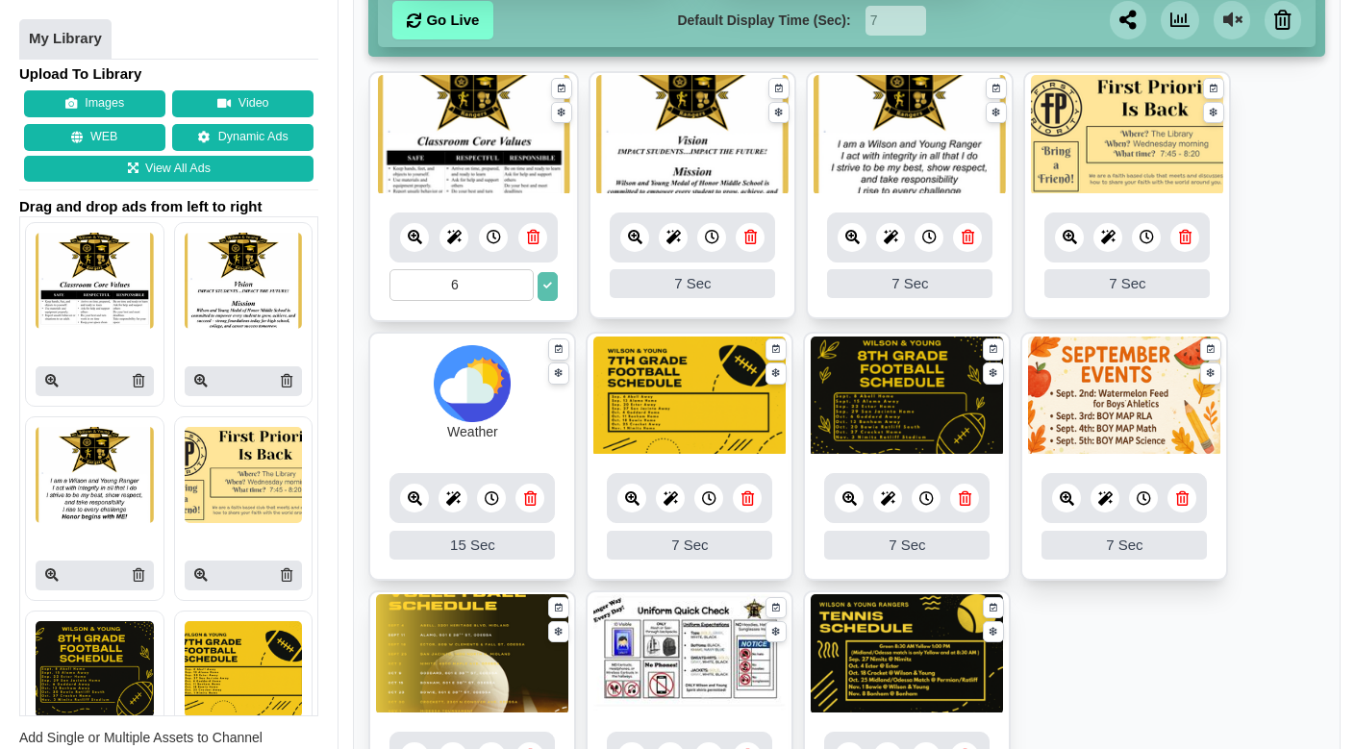
click at [519, 271] on input "6" at bounding box center [462, 285] width 144 height 32
type input "5"
click at [519, 271] on input "5" at bounding box center [462, 285] width 144 height 32
click at [551, 282] on icon at bounding box center [547, 286] width 9 height 9
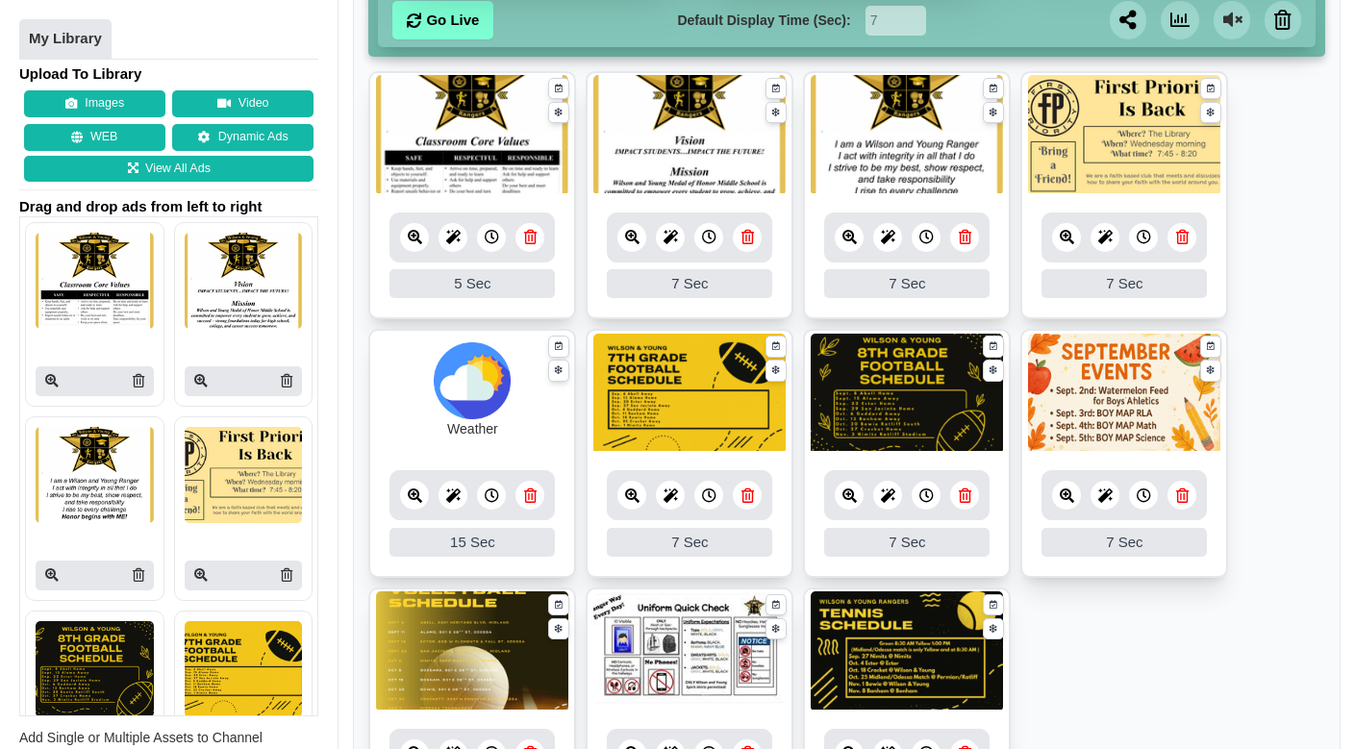
click at [704, 230] on icon at bounding box center [709, 237] width 14 height 14
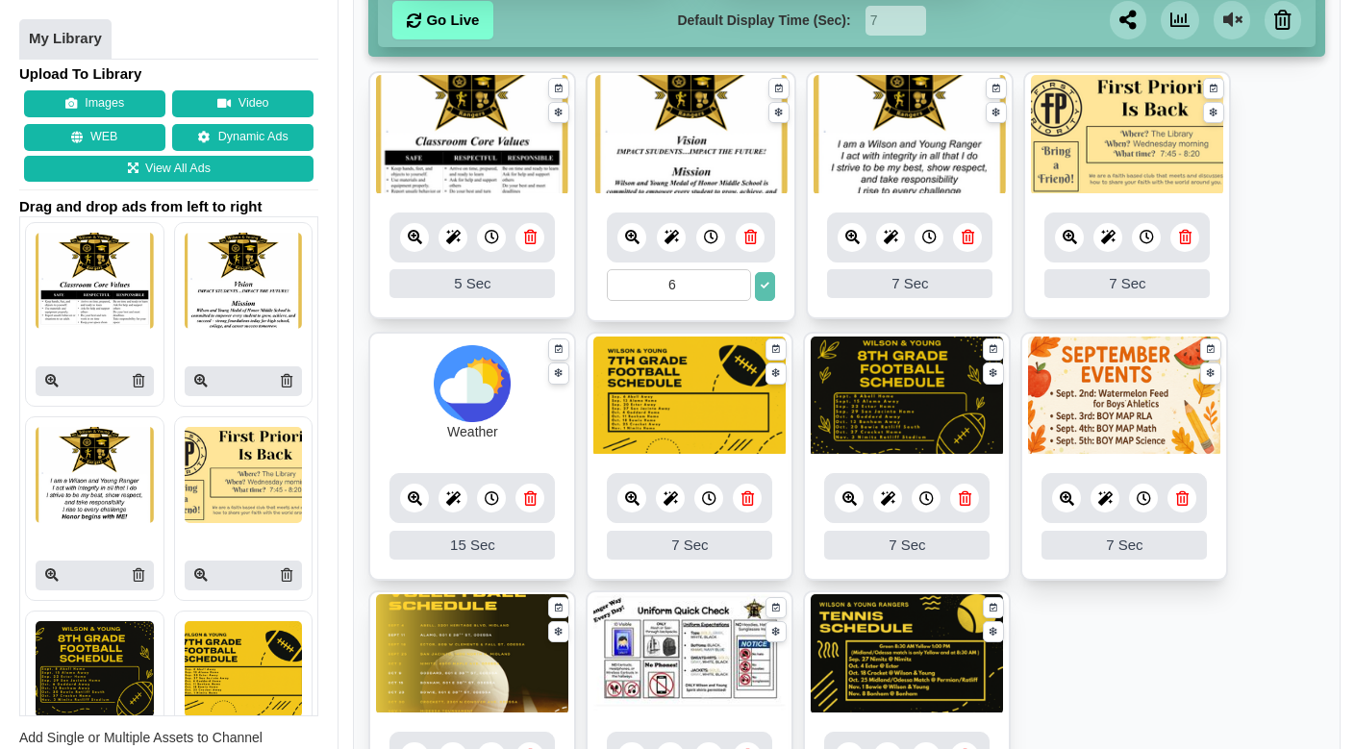
click at [741, 271] on input "6" at bounding box center [679, 285] width 144 height 32
type input "5"
click at [741, 271] on input "5" at bounding box center [679, 285] width 144 height 32
click at [767, 276] on button at bounding box center [765, 286] width 20 height 29
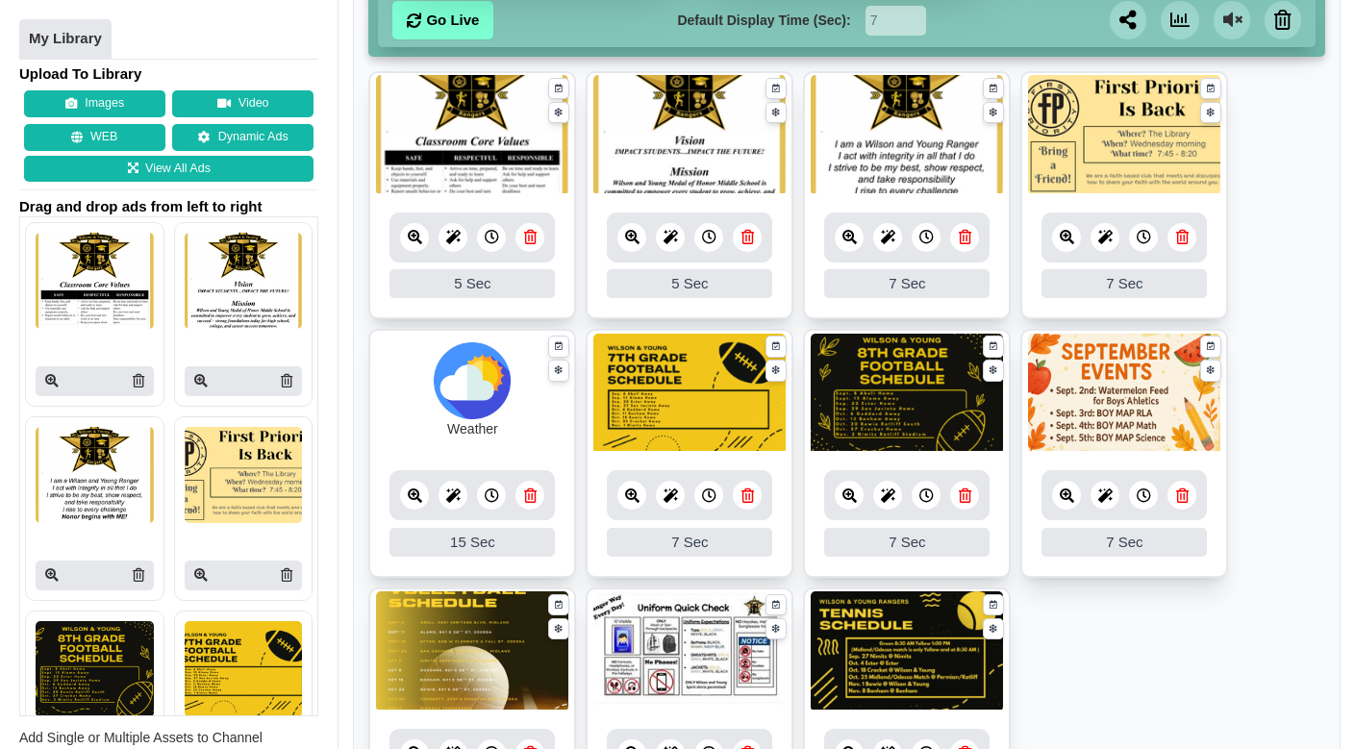
click at [929, 230] on icon at bounding box center [927, 237] width 14 height 14
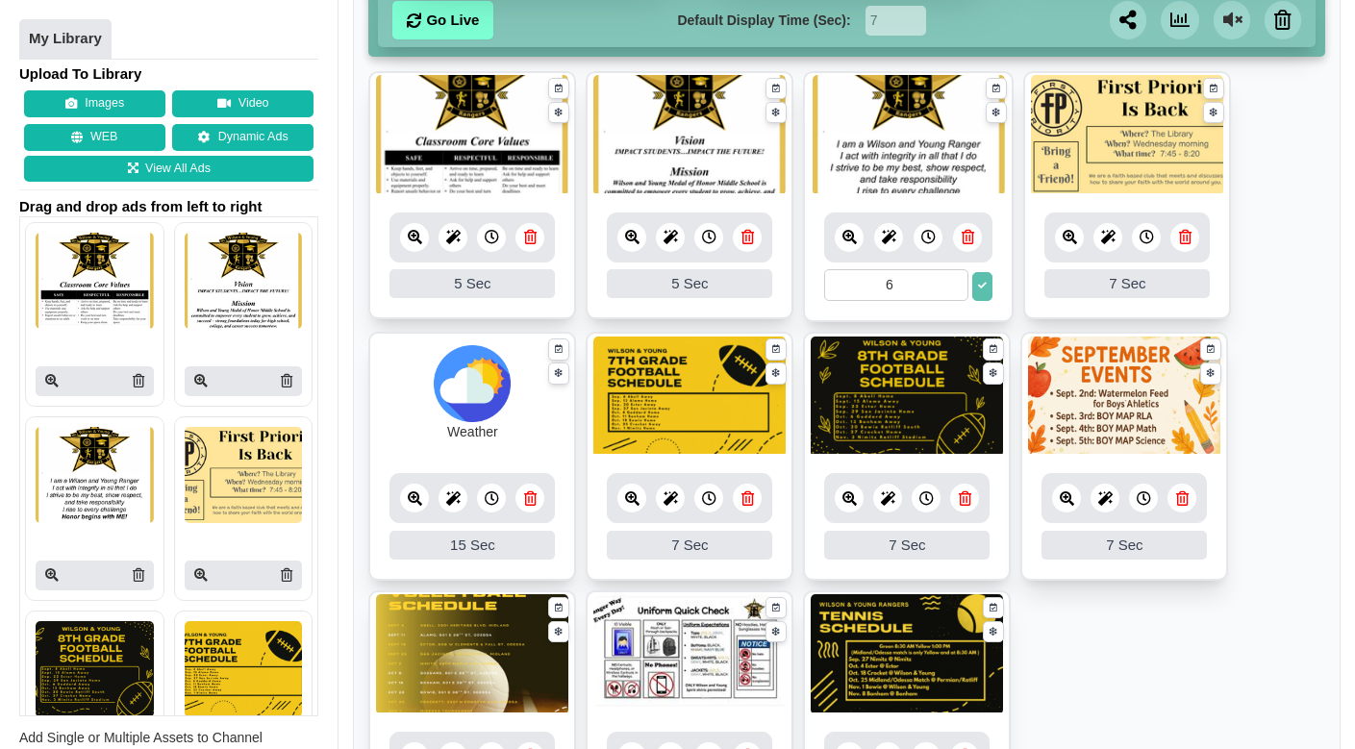
click at [953, 272] on input "6" at bounding box center [896, 285] width 144 height 32
type input "5"
click at [953, 272] on input "5" at bounding box center [896, 285] width 144 height 32
click at [983, 272] on button at bounding box center [982, 286] width 20 height 29
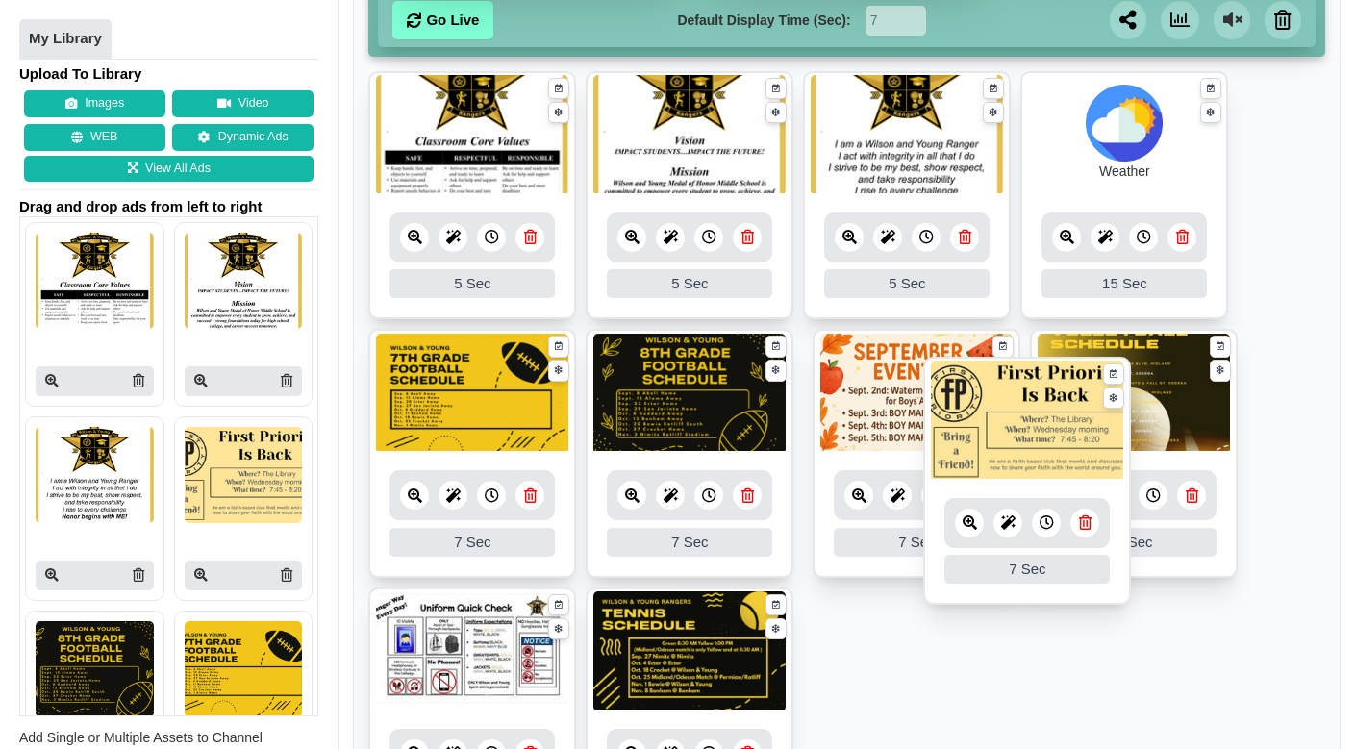
drag, startPoint x: 1102, startPoint y: 147, endPoint x: 1005, endPoint y: 434, distance: 302.7
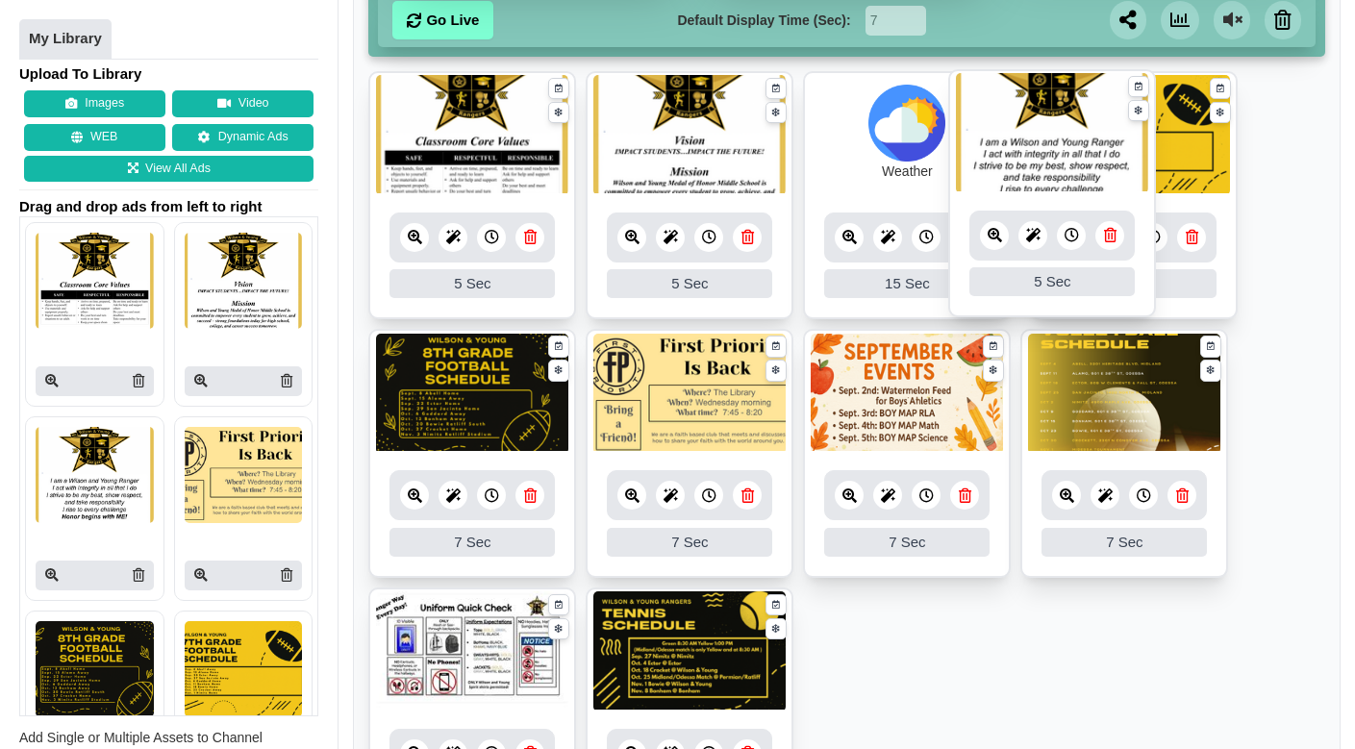
drag, startPoint x: 867, startPoint y: 121, endPoint x: 1012, endPoint y: 119, distance: 145.3
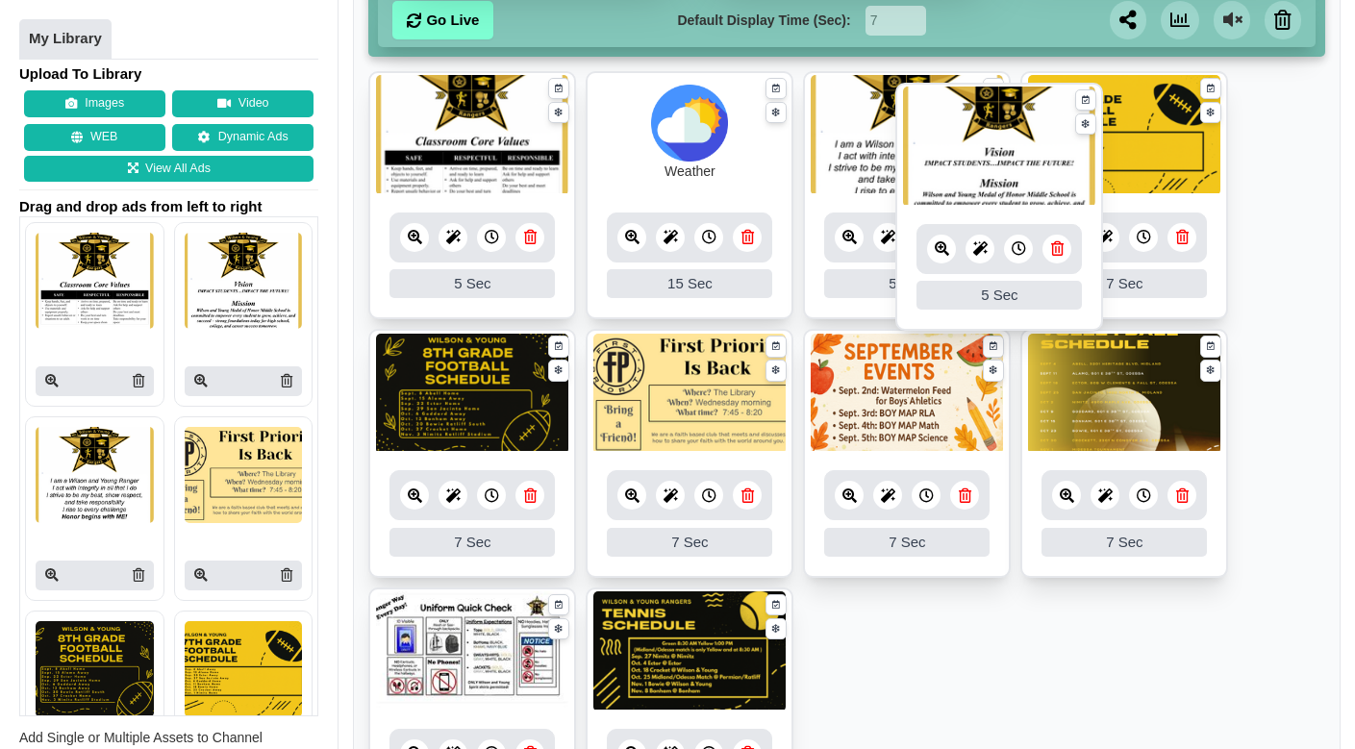
drag, startPoint x: 652, startPoint y: 121, endPoint x: 985, endPoint y: 133, distance: 333.0
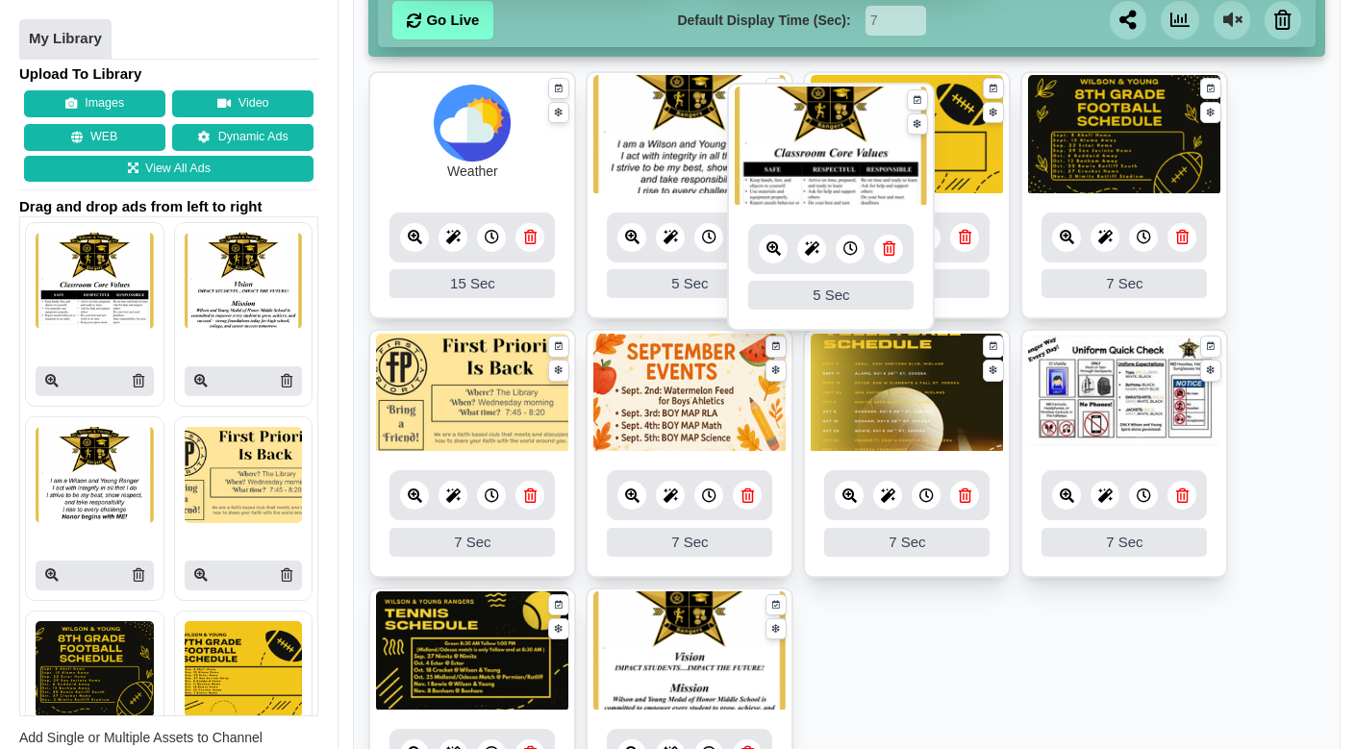
drag, startPoint x: 448, startPoint y: 128, endPoint x: 807, endPoint y: 139, distance: 359.0
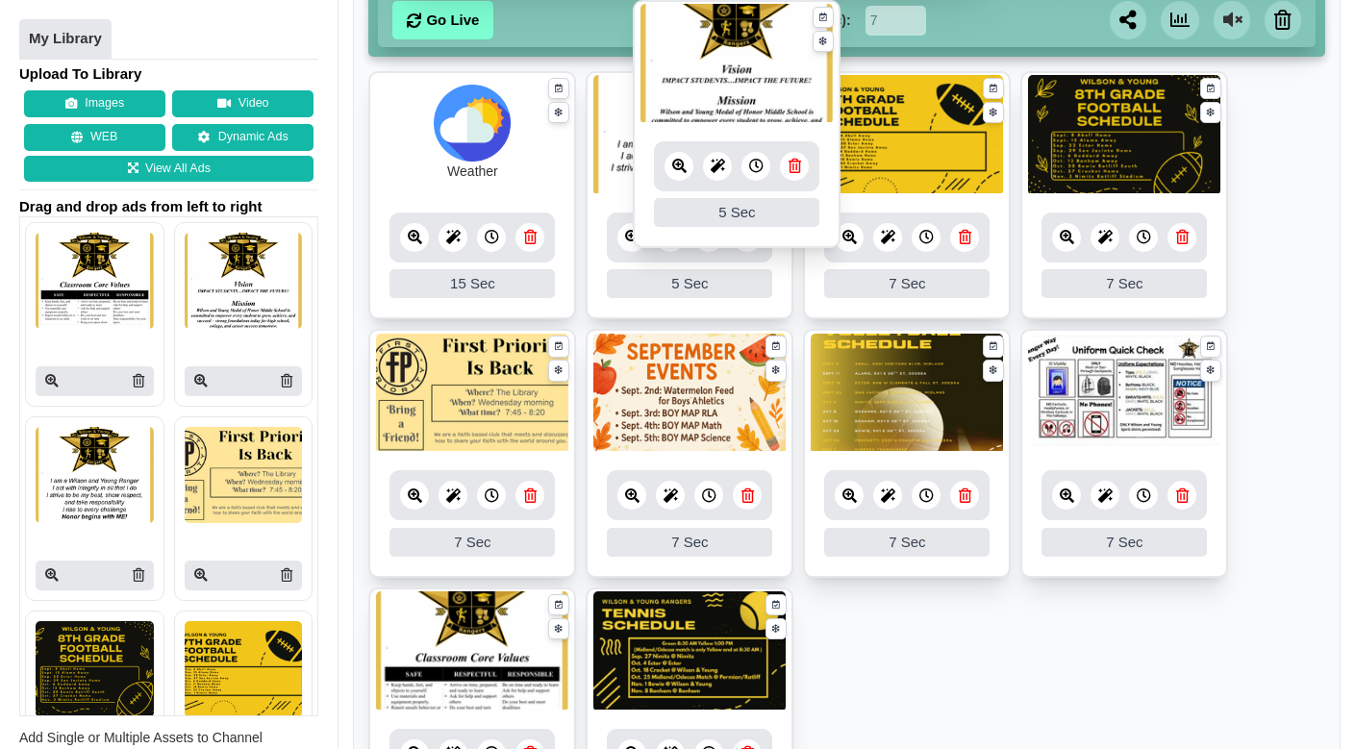
drag, startPoint x: 899, startPoint y: 633, endPoint x: 744, endPoint y: 55, distance: 598.7
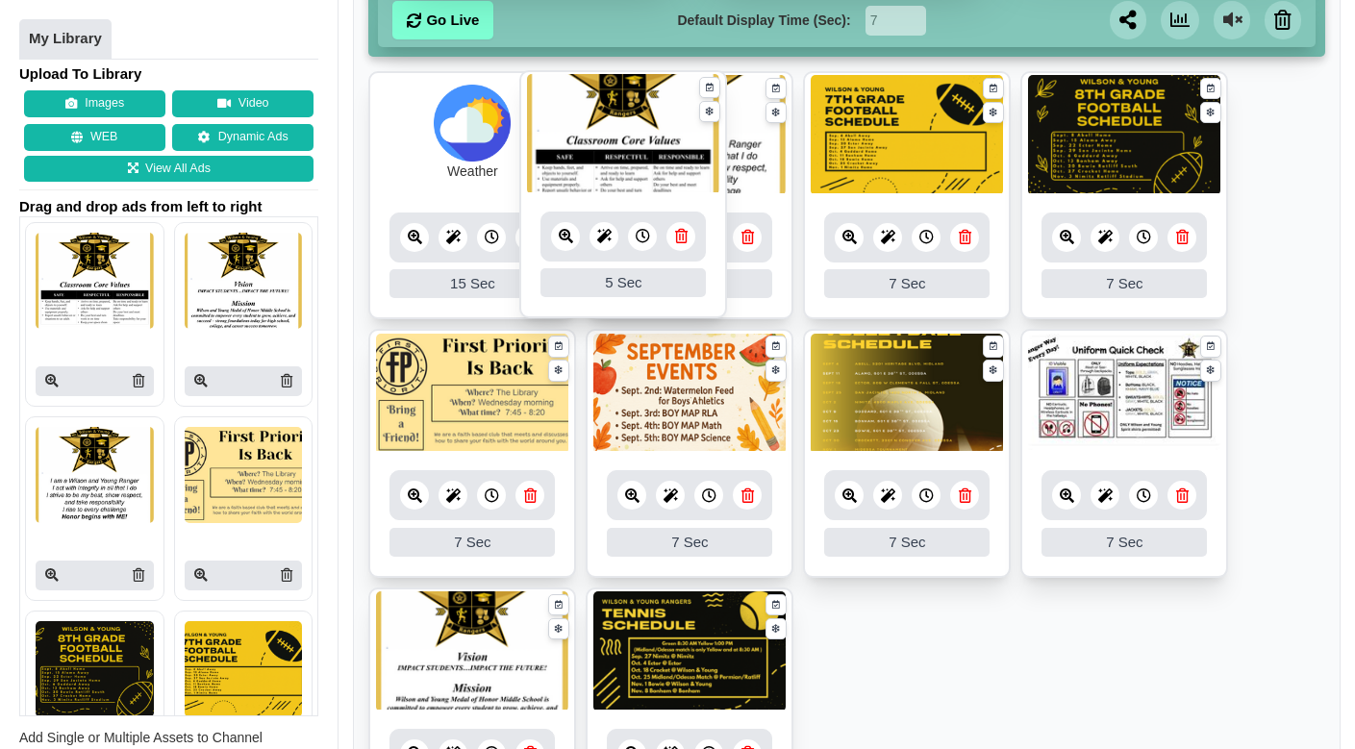
drag, startPoint x: 669, startPoint y: 642, endPoint x: 603, endPoint y: 134, distance: 512.1
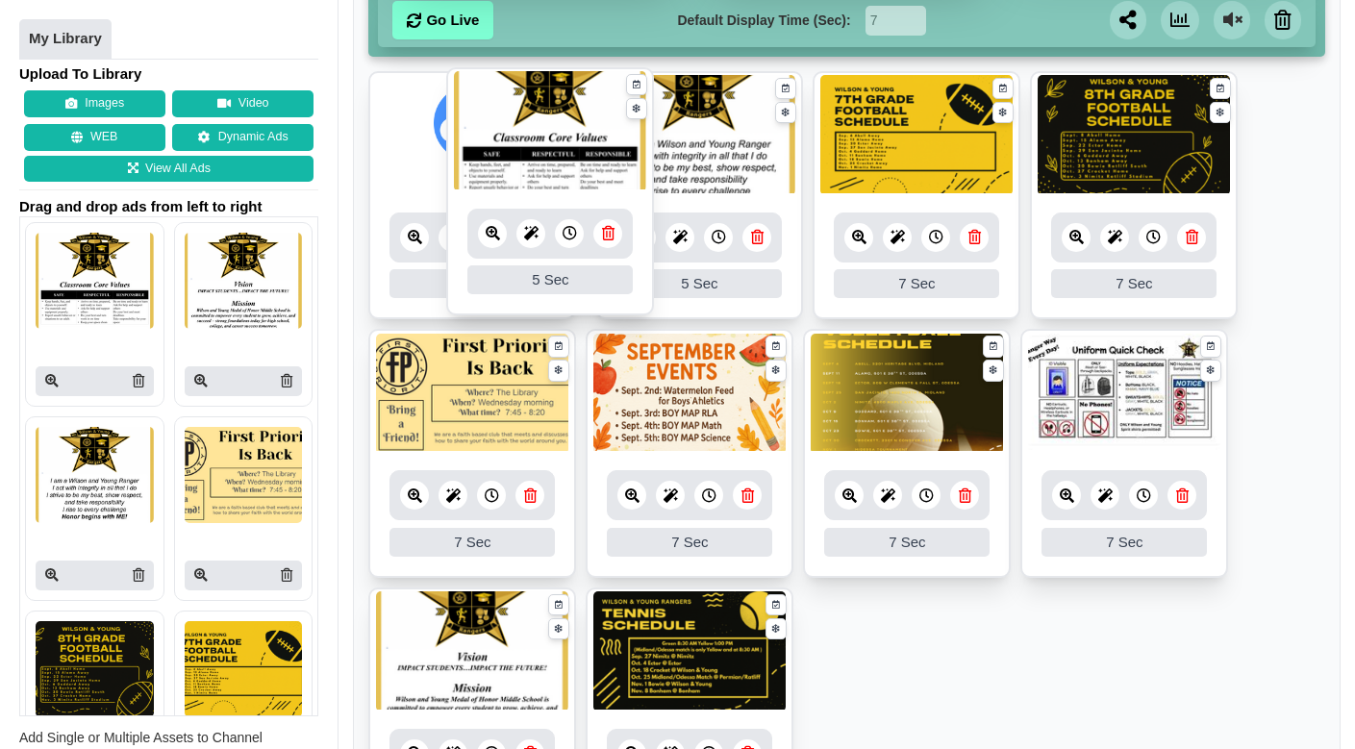
drag, startPoint x: 881, startPoint y: 632, endPoint x: 536, endPoint y: 144, distance: 597.6
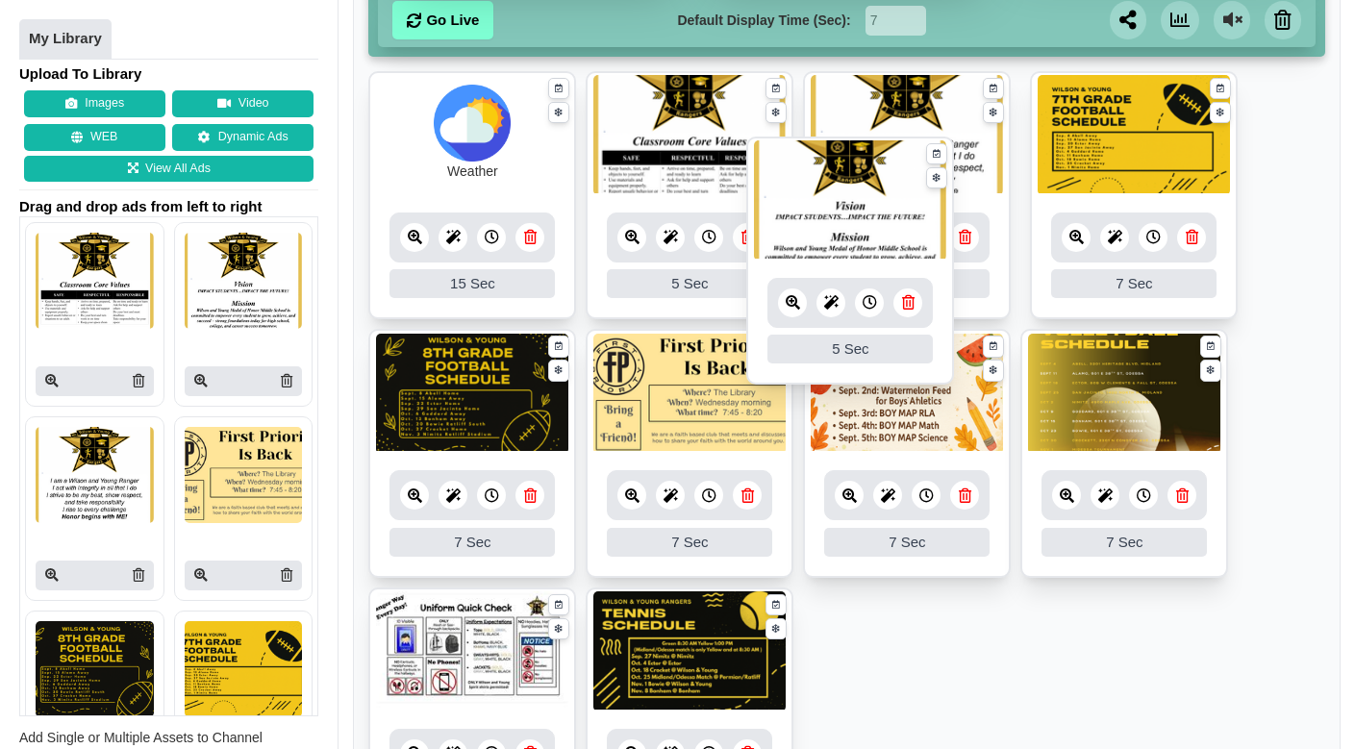
drag, startPoint x: 698, startPoint y: 633, endPoint x: 893, endPoint y: 183, distance: 490.3
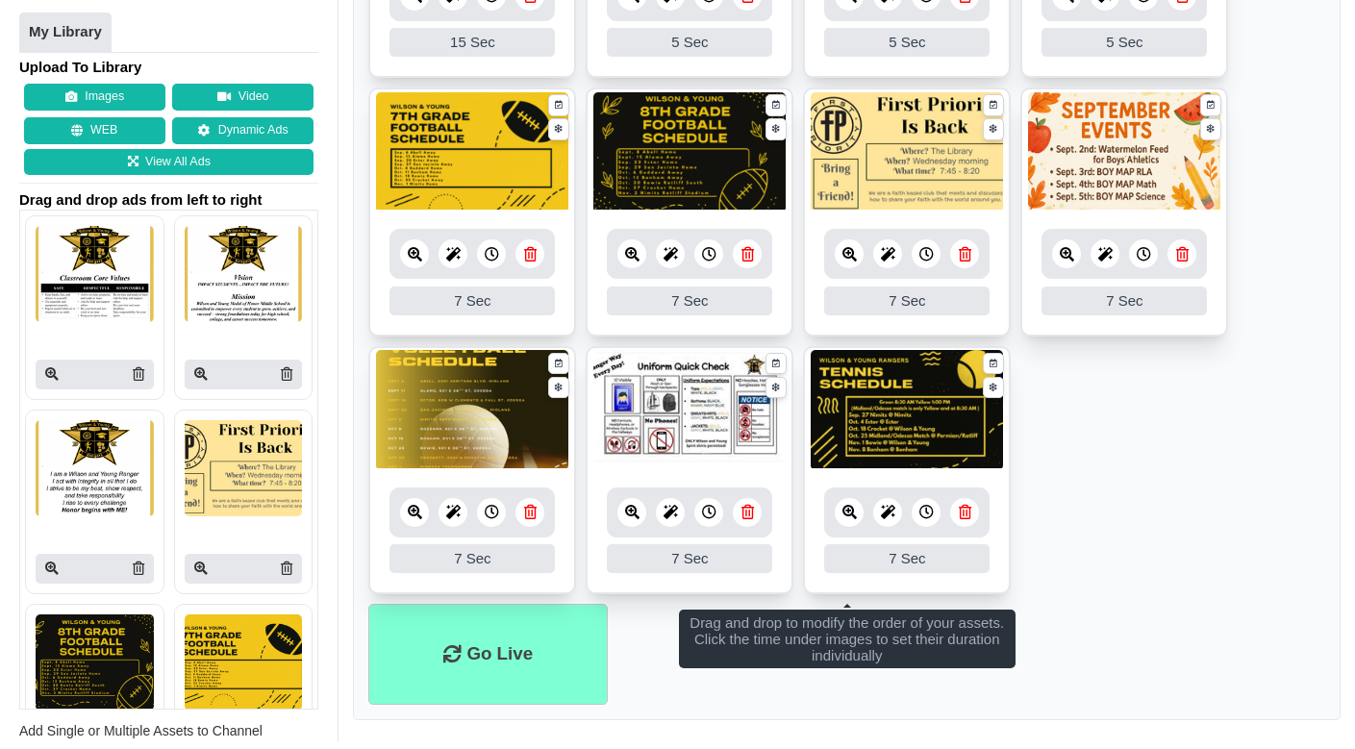
scroll to position [572, 0]
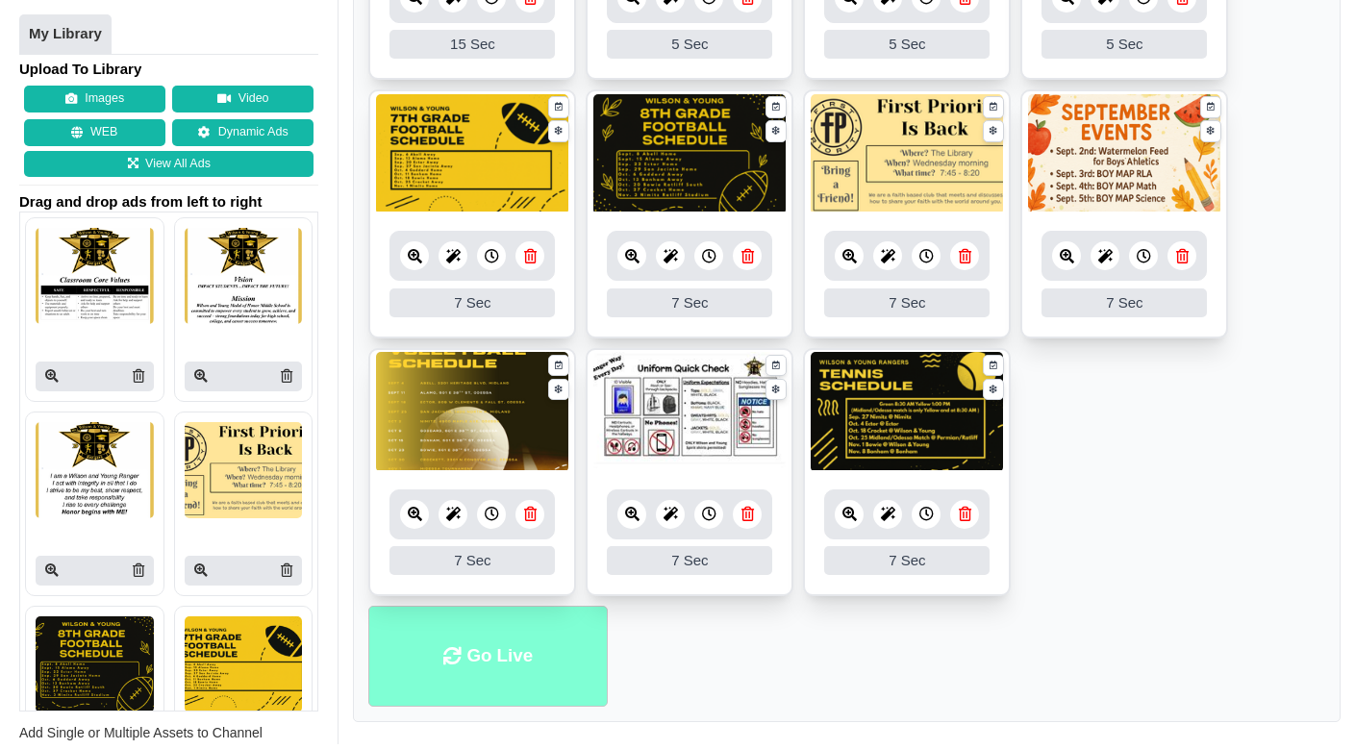
click at [523, 641] on li "Go Live" at bounding box center [488, 656] width 240 height 101
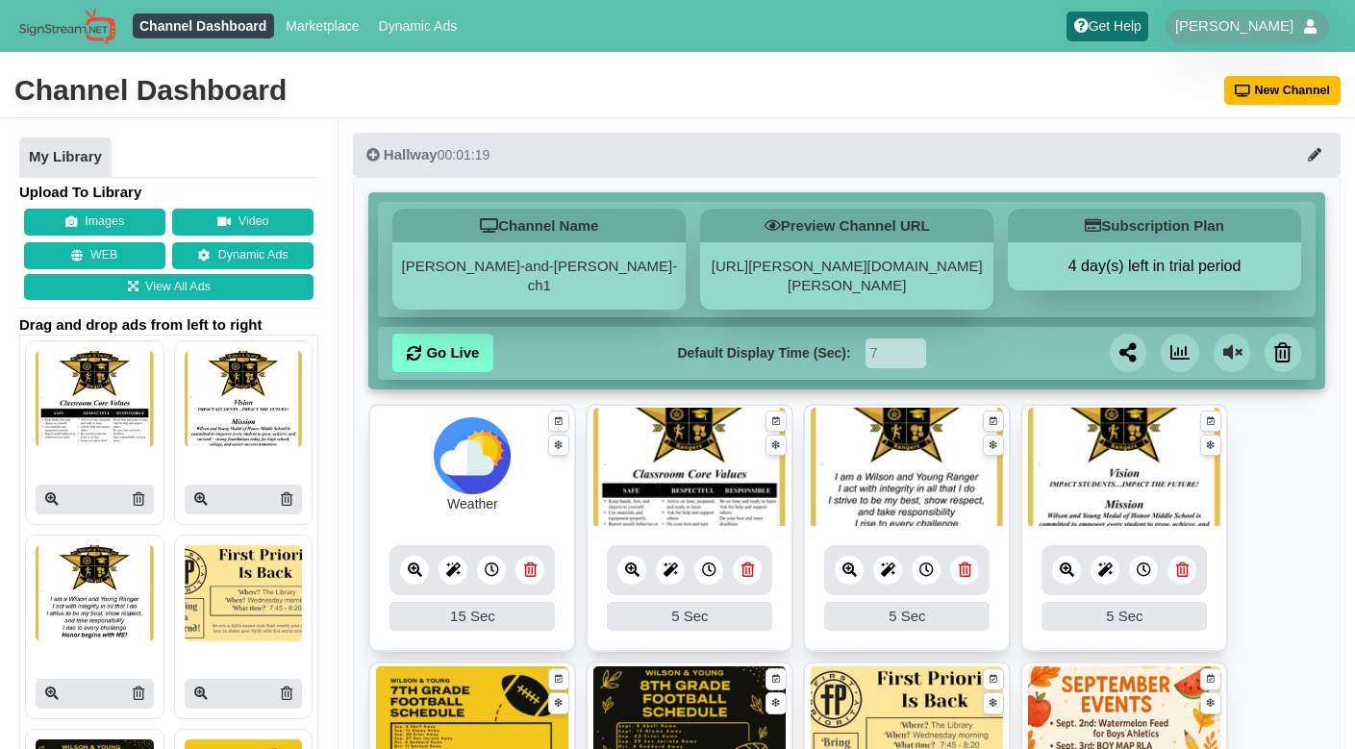
scroll to position [67, 0]
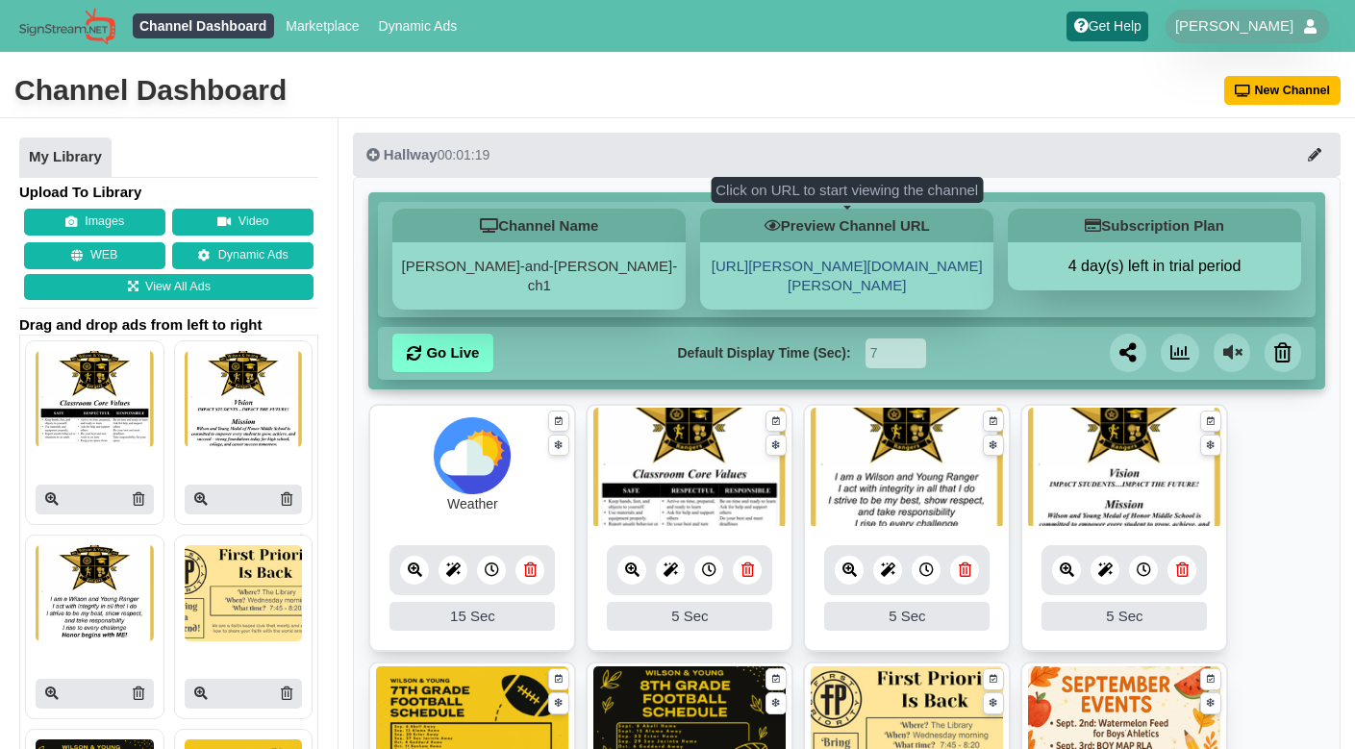
click at [795, 268] on link "[URL][PERSON_NAME][DOMAIN_NAME][PERSON_NAME]" at bounding box center [847, 276] width 271 height 36
